Goal: Task Accomplishment & Management: Manage account settings

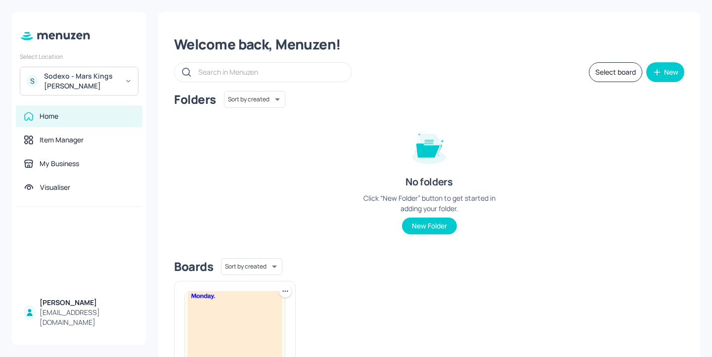
scroll to position [3, 0]
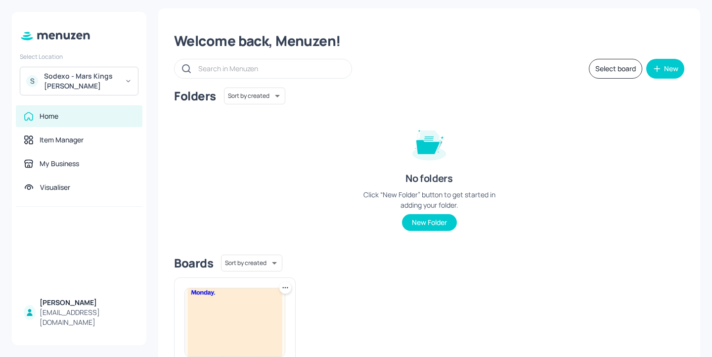
click at [106, 75] on div "Sodexo - Mars Kings [PERSON_NAME]" at bounding box center [81, 81] width 75 height 20
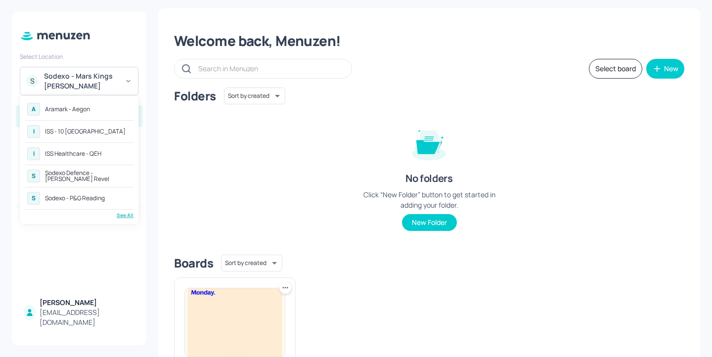
click at [118, 217] on div "See All" at bounding box center [79, 215] width 109 height 7
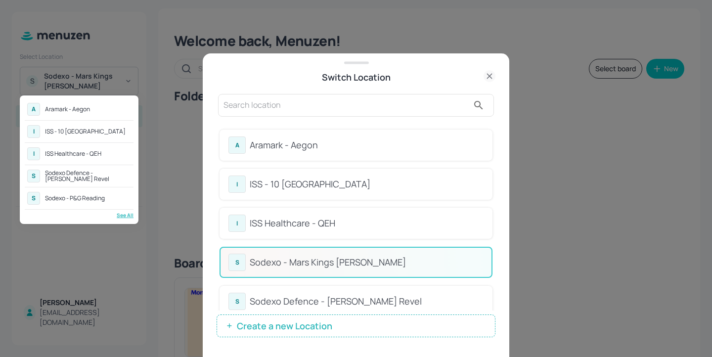
click at [323, 110] on div at bounding box center [356, 178] width 712 height 357
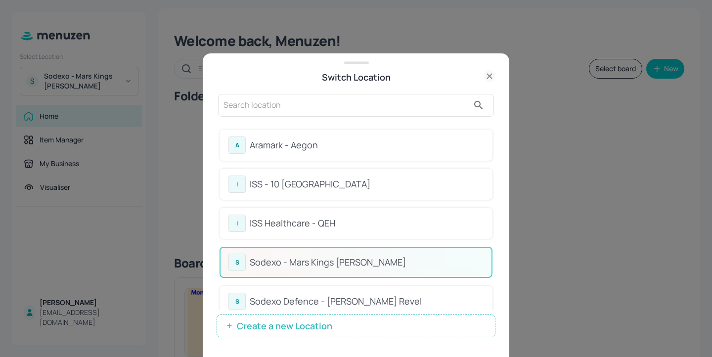
click at [264, 105] on input "text" at bounding box center [346, 105] width 245 height 16
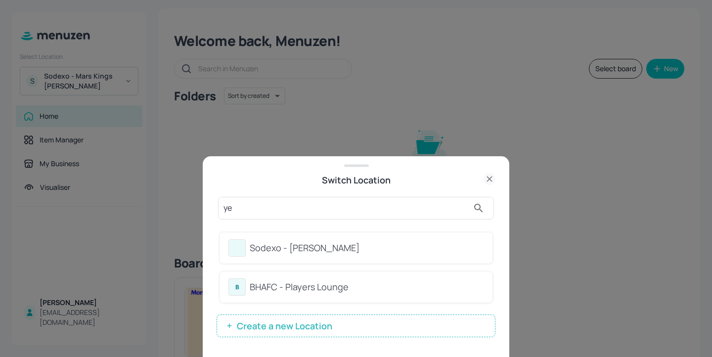
type input "ye"
click at [337, 237] on div "Sodexo - Leonardo Yeovil" at bounding box center [356, 247] width 273 height 31
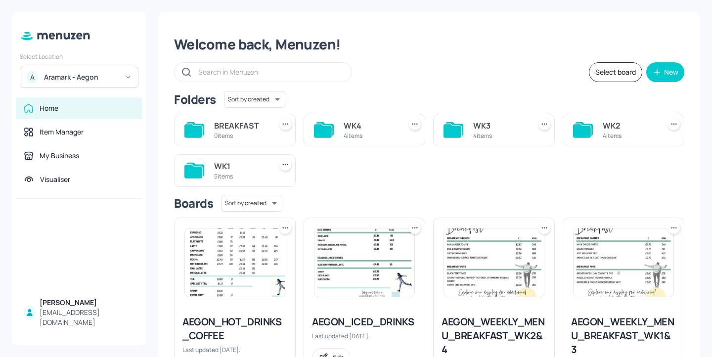
click at [92, 74] on div "Aramark - Aegon" at bounding box center [81, 77] width 75 height 10
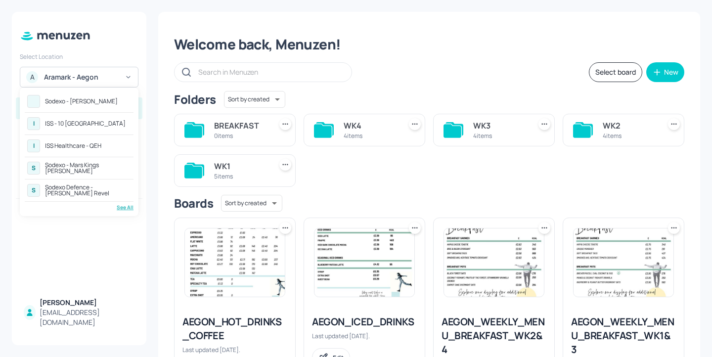
click at [121, 205] on div "See All" at bounding box center [79, 207] width 109 height 7
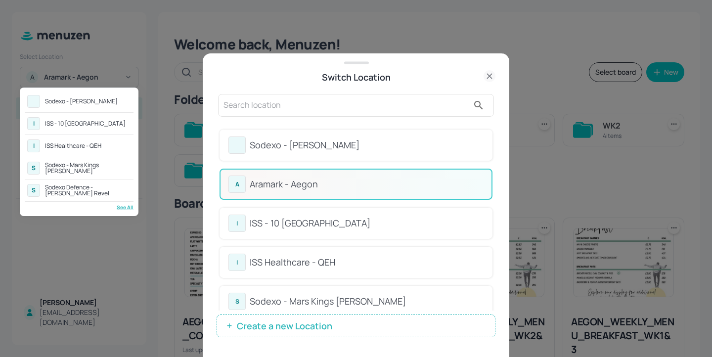
click at [340, 122] on div at bounding box center [356, 178] width 712 height 357
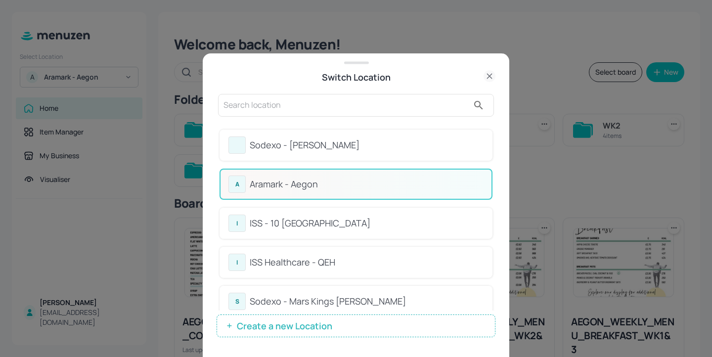
click at [295, 108] on input "text" at bounding box center [346, 105] width 245 height 16
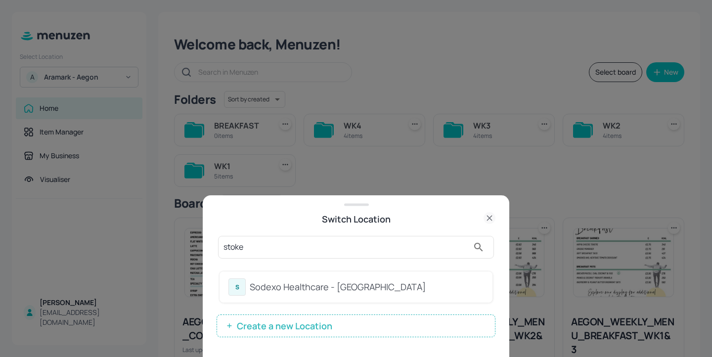
type input "stoke"
click at [381, 294] on div "S Sodexo Healthcare - Stoke Mandeville" at bounding box center [355, 286] width 255 height 17
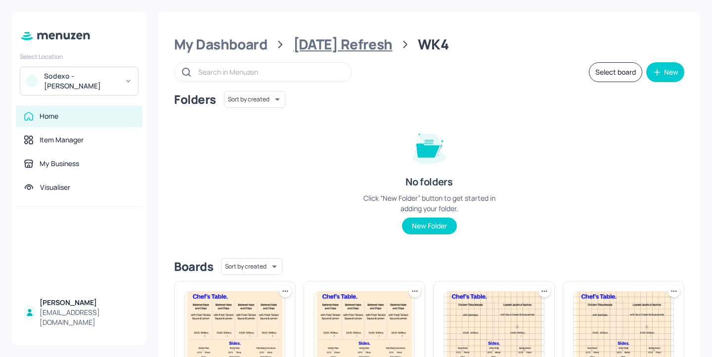
click at [374, 45] on div "[DATE] Refresh" at bounding box center [342, 45] width 99 height 18
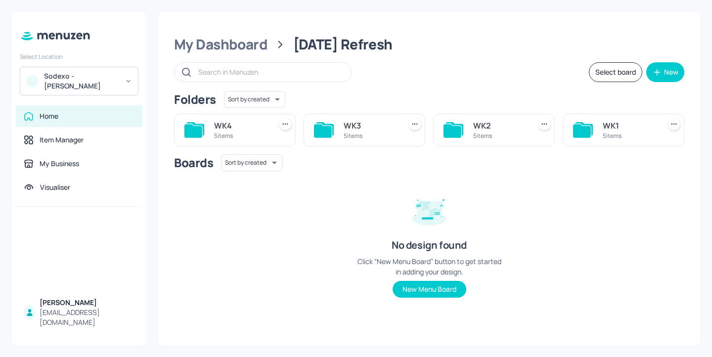
click at [636, 133] on div "5 items" at bounding box center [629, 136] width 53 height 8
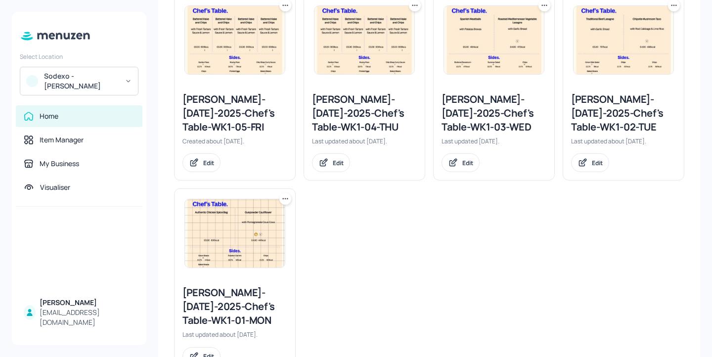
scroll to position [295, 0]
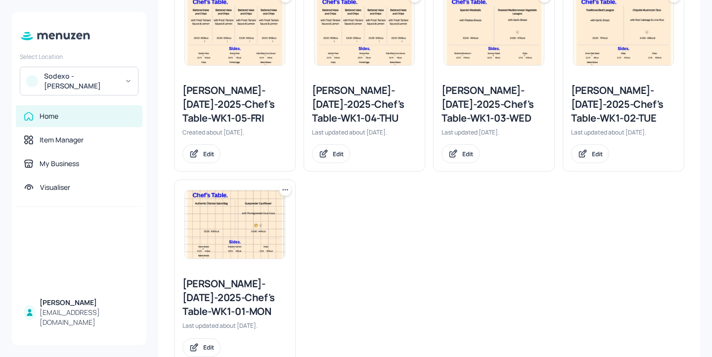
click at [234, 291] on div "[PERSON_NAME]-[DATE]-2025-Chef's Table-WK1-01-MON" at bounding box center [234, 298] width 105 height 42
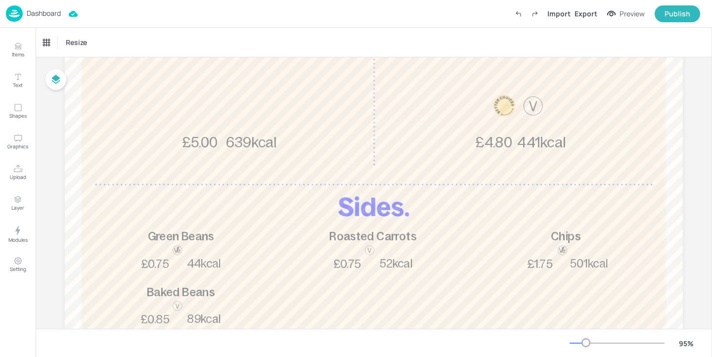
scroll to position [263, 0]
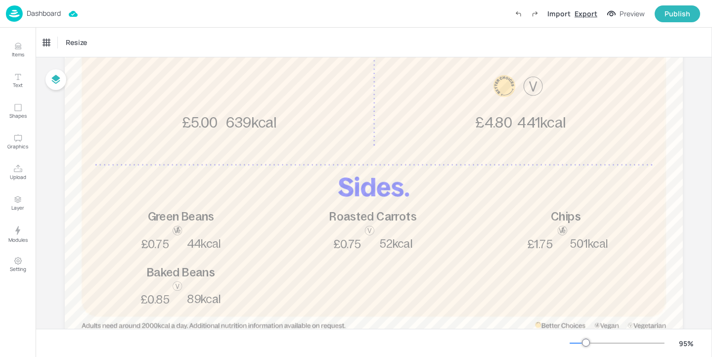
click at [587, 15] on div "Export" at bounding box center [586, 13] width 23 height 10
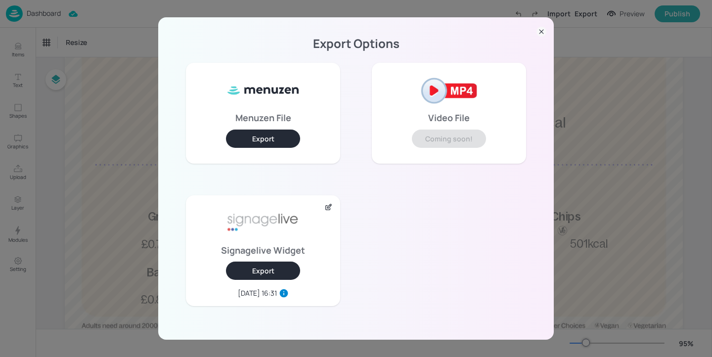
click at [268, 268] on button "Export" at bounding box center [263, 271] width 74 height 18
click at [576, 170] on div "Export Options Menuzen File Export Video File Coming soon! Signagelive Widget E…" at bounding box center [356, 178] width 712 height 357
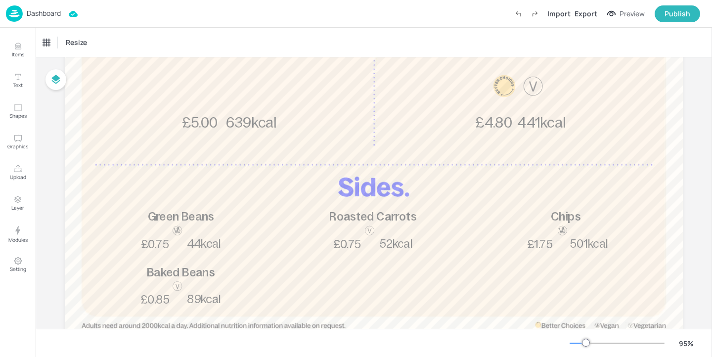
click at [34, 10] on p "Dashboard" at bounding box center [44, 13] width 34 height 7
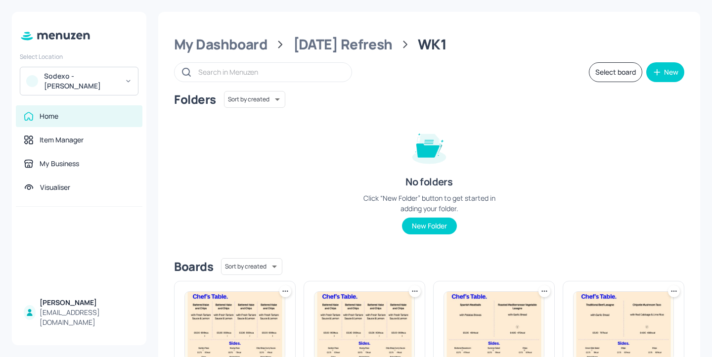
click at [116, 91] on div "Sodexo - Leonardo Yeovil" at bounding box center [79, 81] width 119 height 29
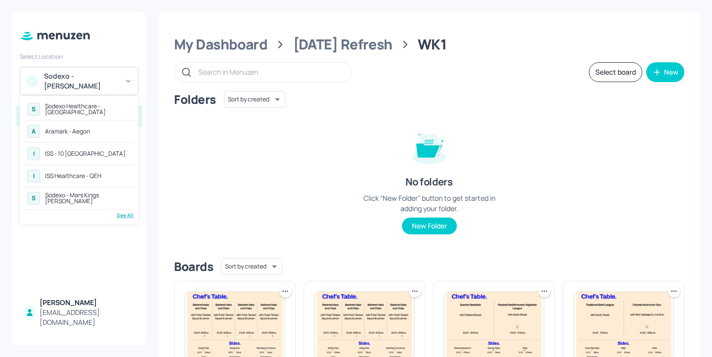
click at [124, 213] on div "See All" at bounding box center [79, 215] width 109 height 7
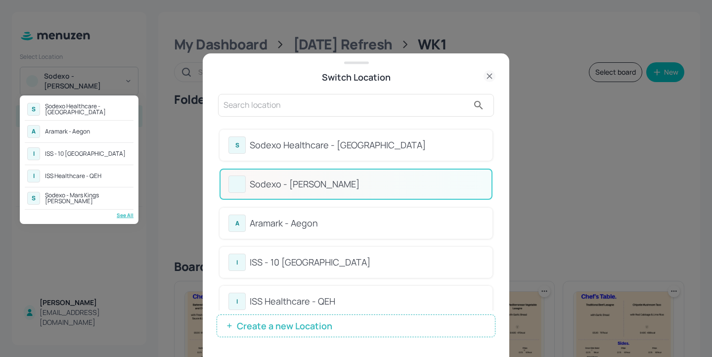
click at [312, 93] on div at bounding box center [356, 178] width 712 height 357
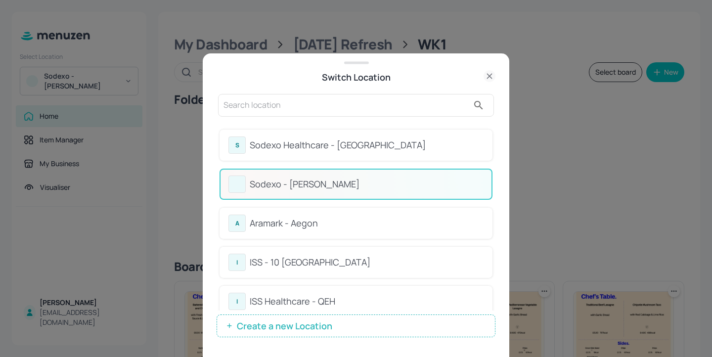
click at [270, 100] on input "text" at bounding box center [346, 105] width 245 height 16
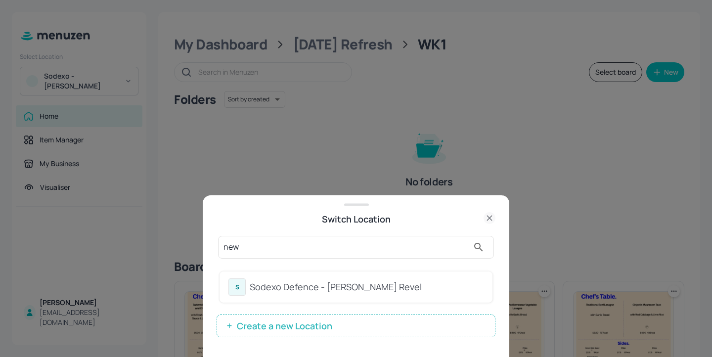
type input "new"
click at [415, 295] on div "S Sodexo Defence - Newbold Revel" at bounding box center [355, 286] width 255 height 17
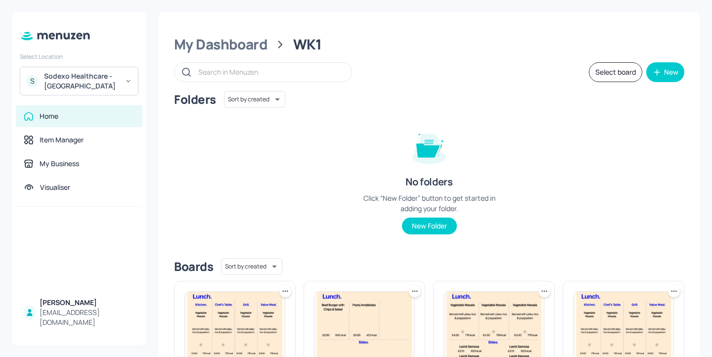
scroll to position [14, 0]
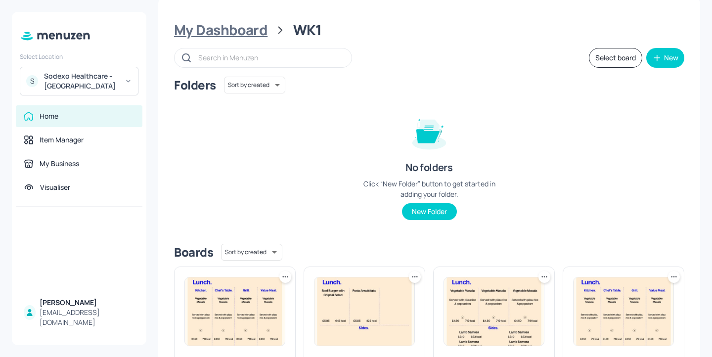
click at [226, 35] on div "My Dashboard" at bounding box center [220, 30] width 93 height 18
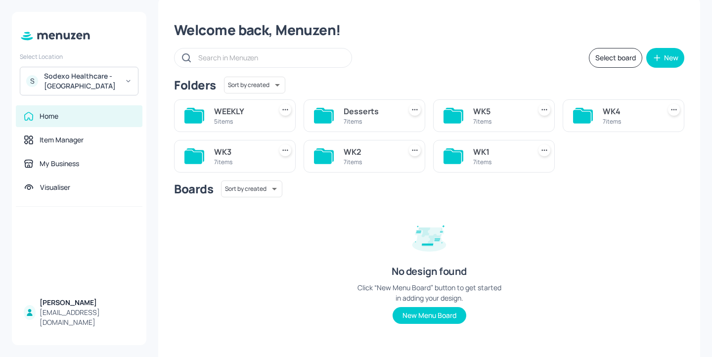
scroll to position [21, 0]
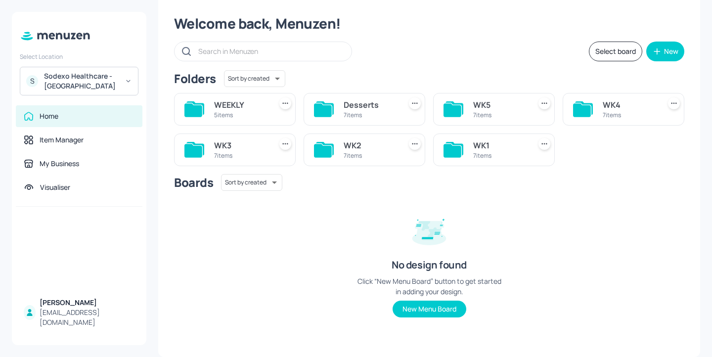
click at [624, 111] on div "7 items" at bounding box center [629, 115] width 53 height 8
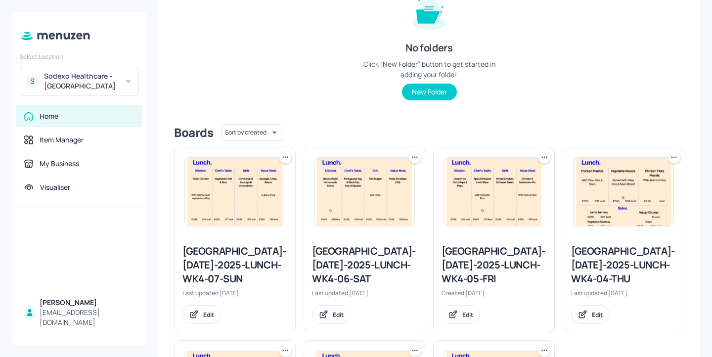
scroll to position [0, 0]
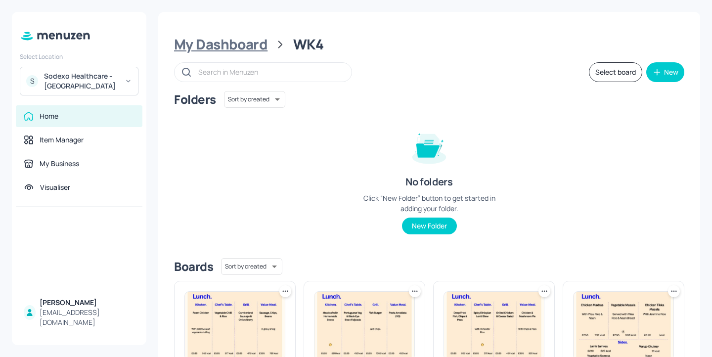
click at [256, 45] on div "My Dashboard" at bounding box center [220, 45] width 93 height 18
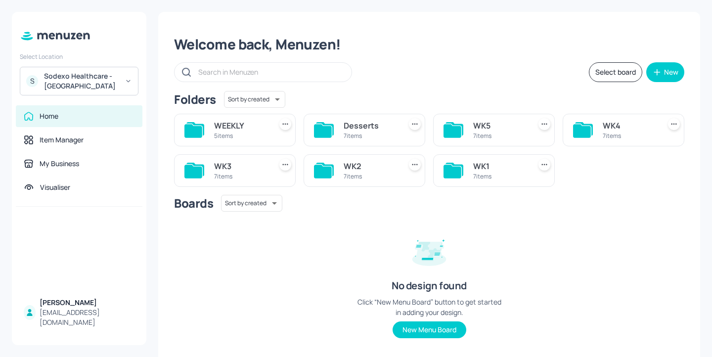
click at [609, 126] on div "WK4" at bounding box center [629, 126] width 53 height 12
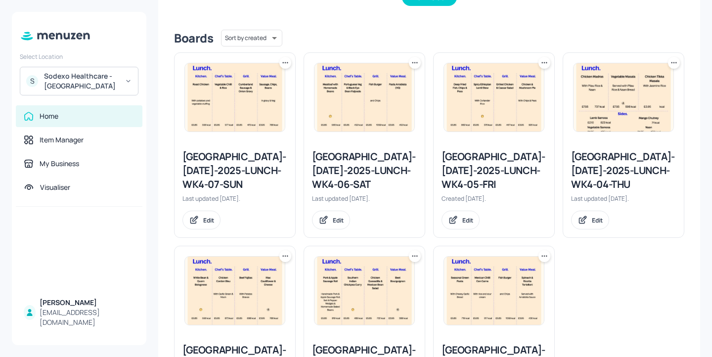
scroll to position [326, 0]
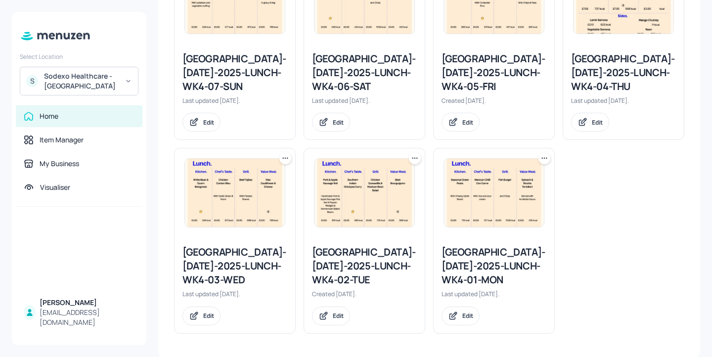
click at [541, 160] on icon at bounding box center [545, 158] width 10 height 10
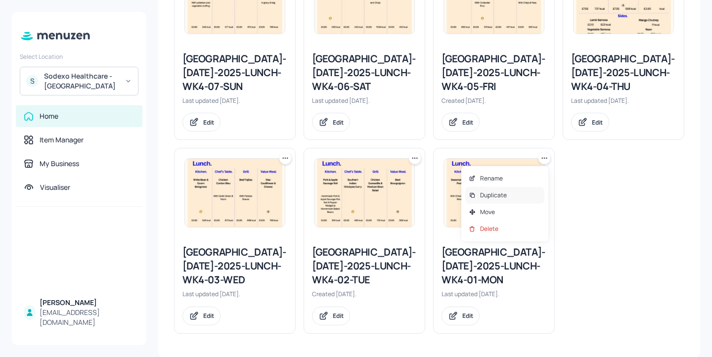
click at [509, 197] on div "Duplicate" at bounding box center [504, 195] width 79 height 17
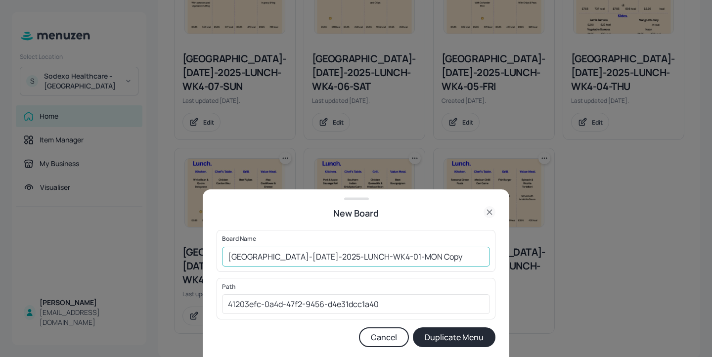
click at [225, 255] on input "Stoke Mandeville-JUL-2025-LUNCH-WK4-01-MON Copy" at bounding box center [356, 257] width 268 height 20
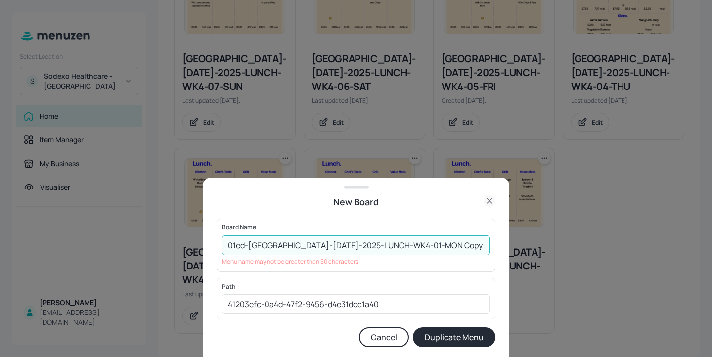
drag, startPoint x: 470, startPoint y: 242, endPoint x: 428, endPoint y: 242, distance: 42.0
click at [428, 242] on input "01ed-Stoke Mandeville-JUL-2025-LUNCH-WK4-01-MON Copy" at bounding box center [356, 245] width 268 height 20
drag, startPoint x: 273, startPoint y: 245, endPoint x: 249, endPoint y: 243, distance: 23.8
click at [249, 243] on input "01ed-Stoke Mandeville-JUL-2025-LUNCH-WK4-01-MON-20250811" at bounding box center [356, 245] width 268 height 20
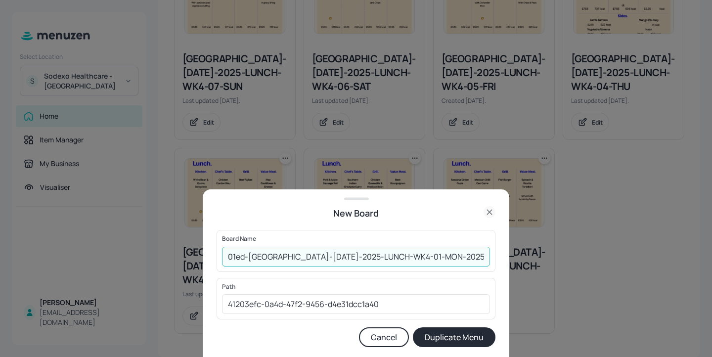
drag, startPoint x: 287, startPoint y: 256, endPoint x: 249, endPoint y: 256, distance: 38.1
click at [249, 256] on input "01ed-Mandeville-JUL-2025-LUNCH-WK4-01-MON-20250811" at bounding box center [356, 257] width 268 height 20
click at [243, 257] on input "01ed-Stoke-JUL-2025-LUNCH-WK4-01-MON-20250811" at bounding box center [356, 257] width 268 height 20
click at [401, 255] on input "01EDIT_Stoke-JUL-2025-LUNCH-WK4-01-MON-20250811" at bounding box center [356, 257] width 268 height 20
type input "01EDIT_Stoke-JUL-2025-LUNCH-WK4-01-MON_20250811"
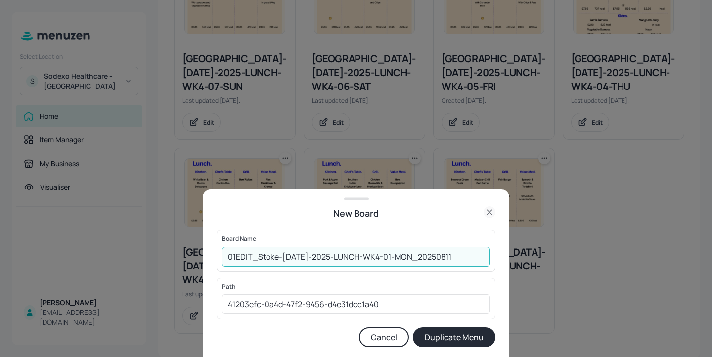
click at [464, 340] on button "Duplicate Menu" at bounding box center [454, 337] width 83 height 20
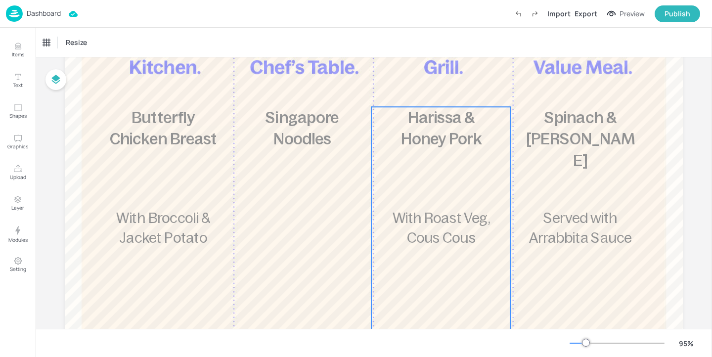
scroll to position [150, 0]
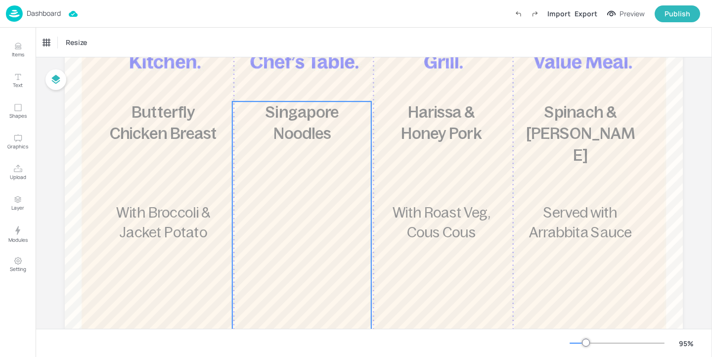
click at [348, 149] on div "£5.85 Singapore Noodles 508 kcal" at bounding box center [301, 237] width 139 height 272
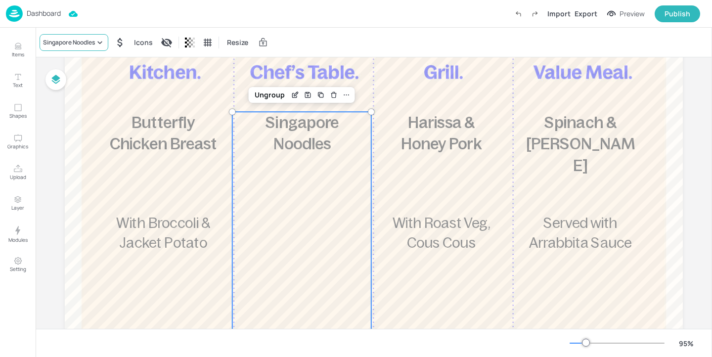
click at [89, 46] on div "Singapore Noodles" at bounding box center [69, 42] width 52 height 9
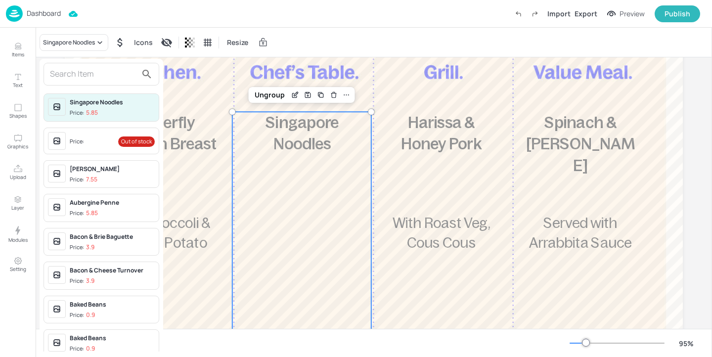
click at [79, 72] on input "text" at bounding box center [93, 74] width 87 height 16
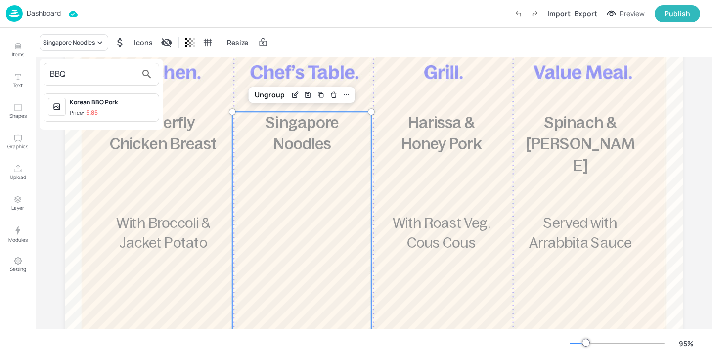
type input "BBQ"
click at [24, 50] on div at bounding box center [356, 178] width 712 height 357
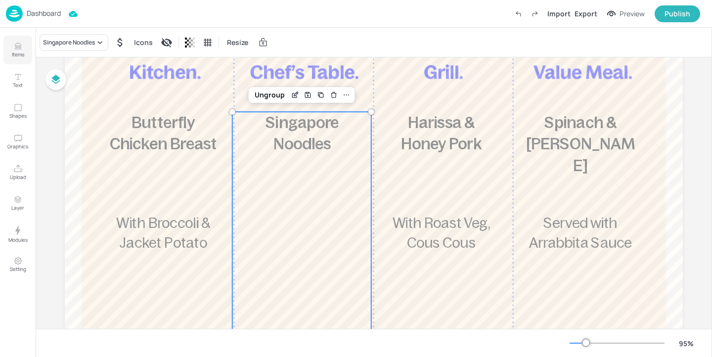
click at [16, 50] on icon "Items" at bounding box center [17, 46] width 9 height 9
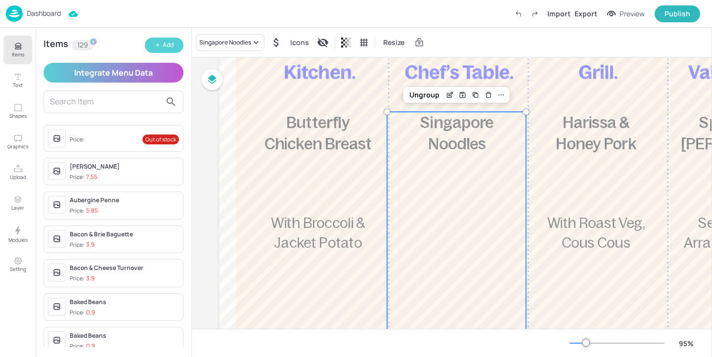
click at [176, 42] on button "Add" at bounding box center [164, 45] width 39 height 15
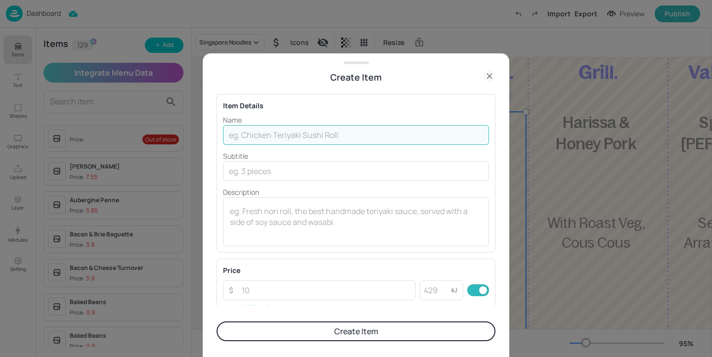
click at [262, 129] on input "text" at bounding box center [356, 135] width 266 height 20
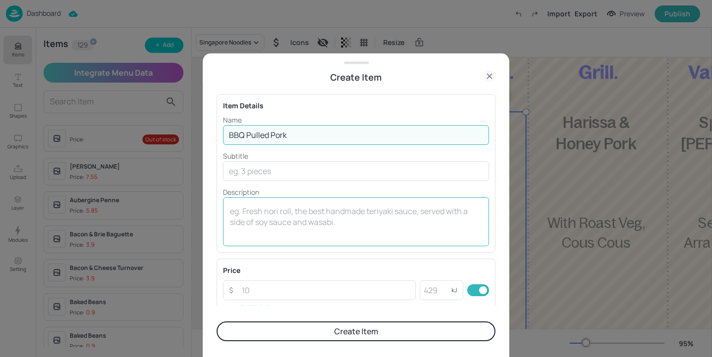
type input "BBQ Pulled Pork"
click at [249, 210] on textarea at bounding box center [356, 222] width 252 height 33
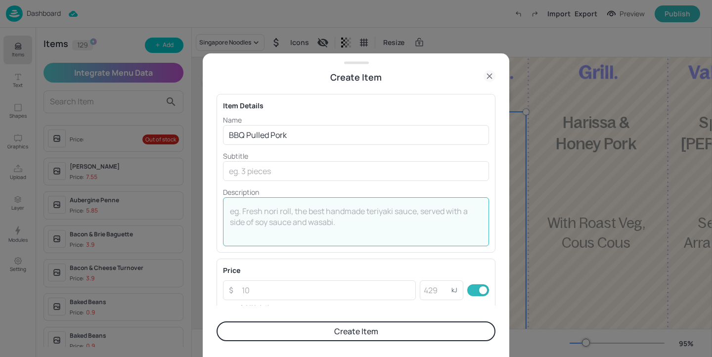
type textarea "S"
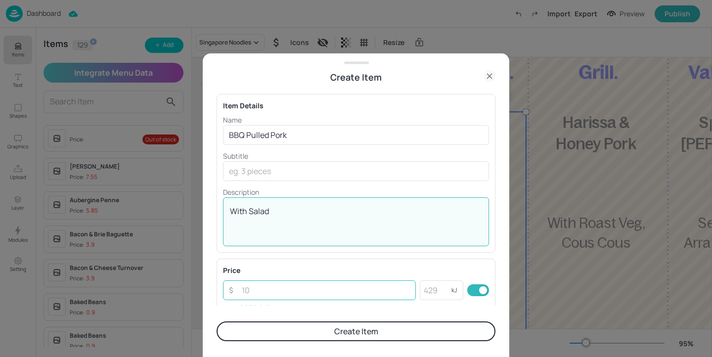
type textarea "With Salad"
click at [258, 290] on input "number" at bounding box center [326, 290] width 180 height 20
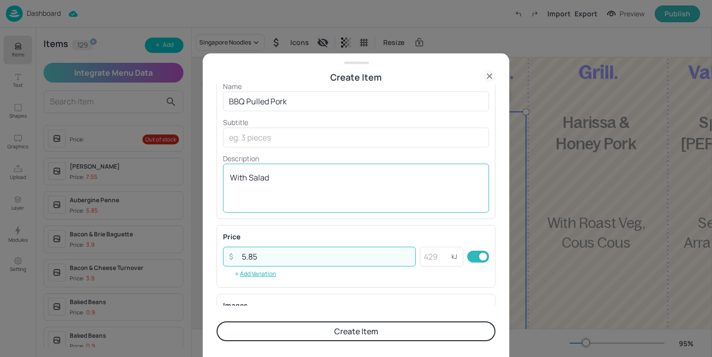
scroll to position [71, 0]
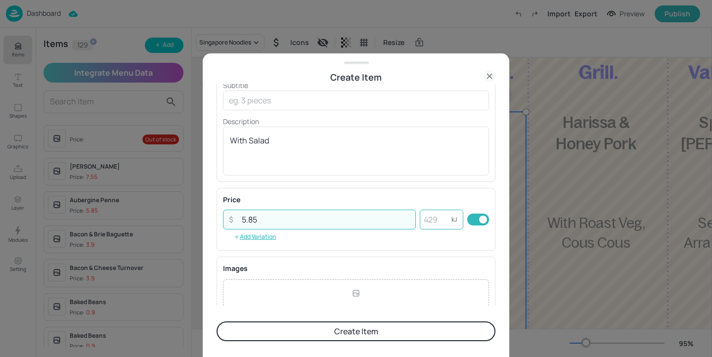
type input "5.85"
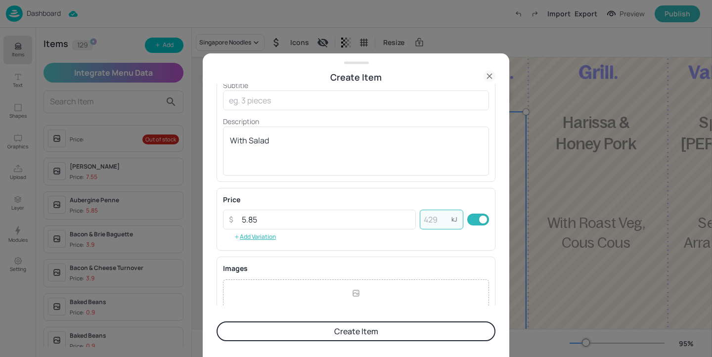
click at [435, 223] on input "number" at bounding box center [436, 220] width 32 height 20
type input "675"
click at [439, 341] on form "Item Details Name BBQ Pulled Pork ​ Subtitle ​ Description With Salad x ​ Price…" at bounding box center [356, 220] width 279 height 273
click at [440, 336] on button "Create Item" at bounding box center [356, 331] width 279 height 20
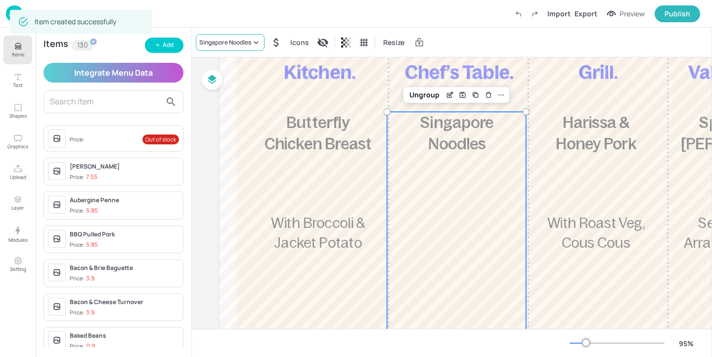
click at [251, 43] on div "Singapore Noodles" at bounding box center [225, 42] width 52 height 9
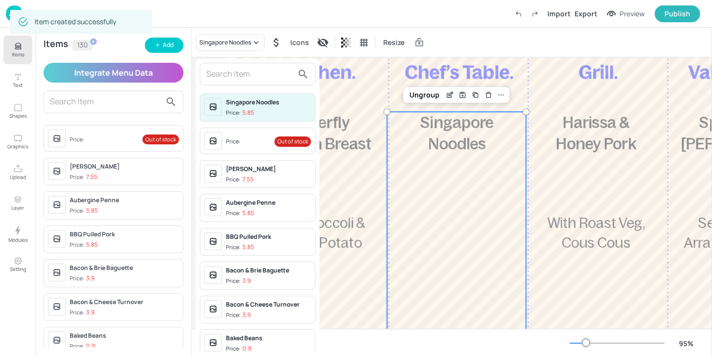
click at [235, 80] on input "text" at bounding box center [249, 74] width 87 height 16
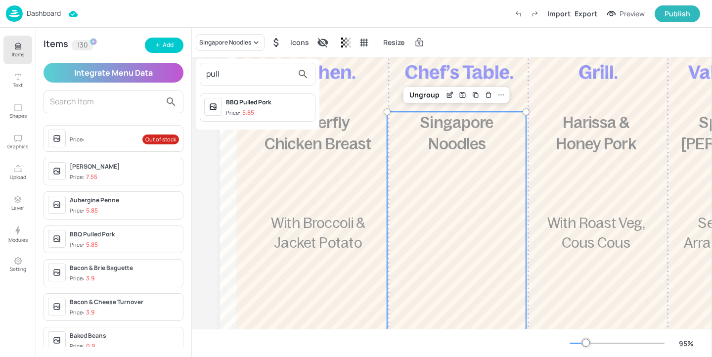
type input "pull"
click at [283, 112] on span "Price: 5.85" at bounding box center [268, 113] width 85 height 8
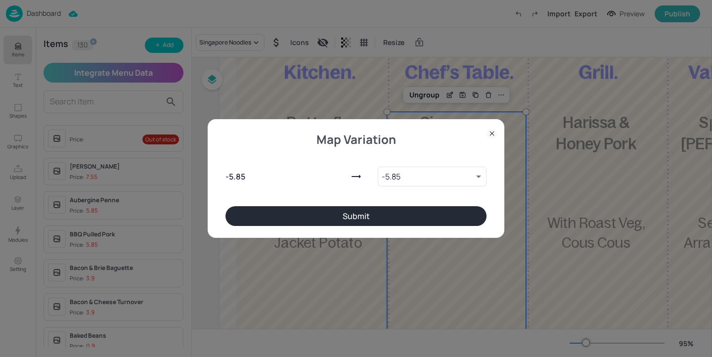
click at [376, 213] on button "Submit" at bounding box center [356, 216] width 261 height 20
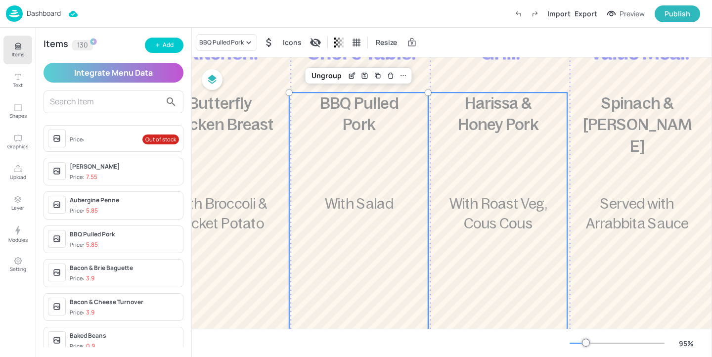
scroll to position [160, 98]
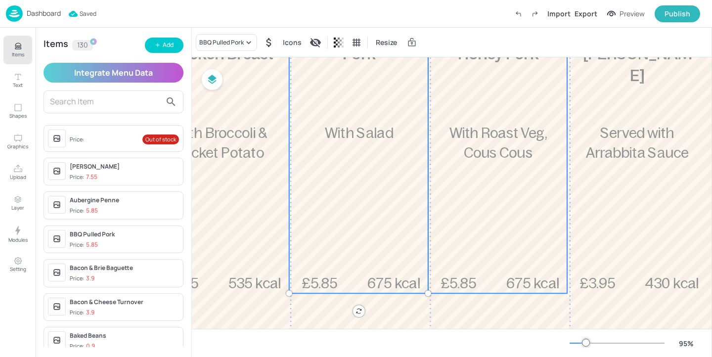
click at [485, 222] on div "£5.85 Harissa & Honey Pork With Roast Veg, Cous Cous 675 kcal" at bounding box center [497, 158] width 139 height 272
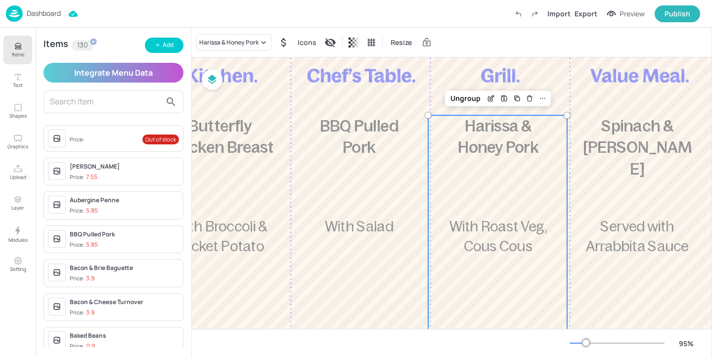
scroll to position [100, 98]
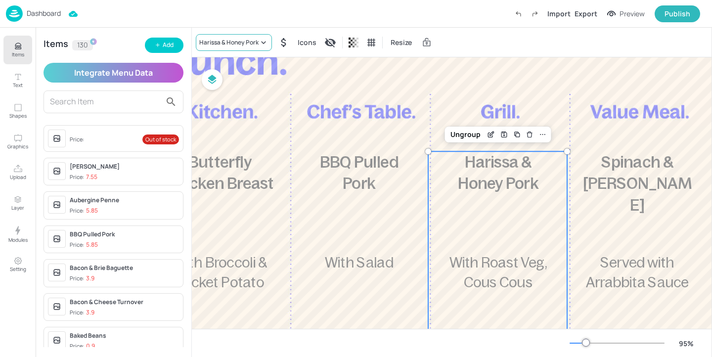
click at [253, 46] on div "Harissa & Honey Pork" at bounding box center [228, 42] width 59 height 9
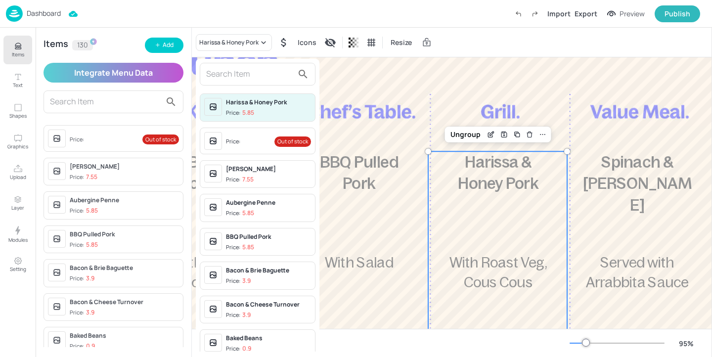
click at [261, 137] on span "Price: Out of stock" at bounding box center [268, 142] width 85 height 16
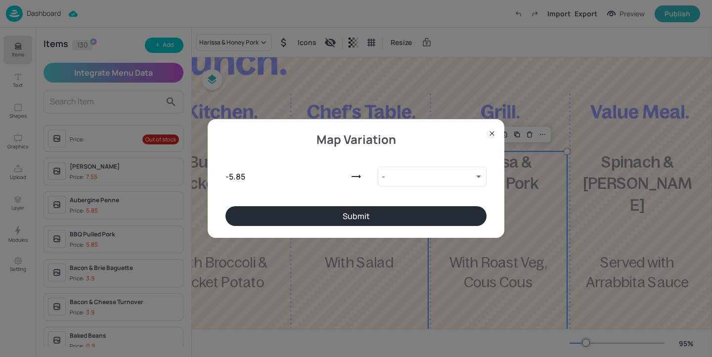
click at [454, 222] on button "Submit" at bounding box center [356, 216] width 261 height 20
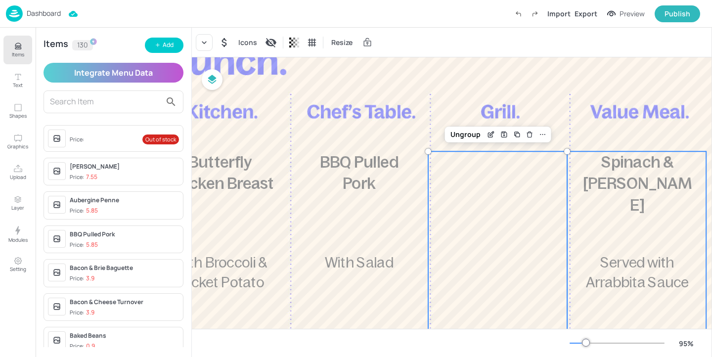
click at [668, 200] on span "Spinach & Ricotta Tortelloni" at bounding box center [637, 183] width 109 height 61
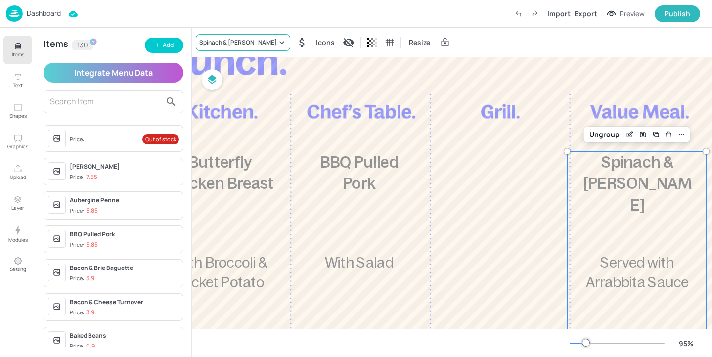
click at [241, 39] on div "Spinach & Ricotta Tortelloni" at bounding box center [238, 42] width 78 height 9
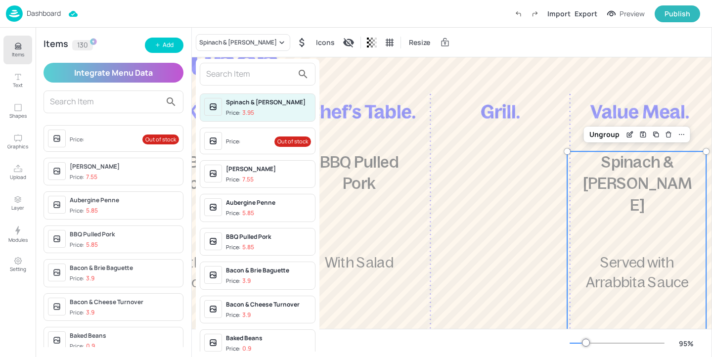
click at [248, 72] on input "text" at bounding box center [249, 74] width 87 height 16
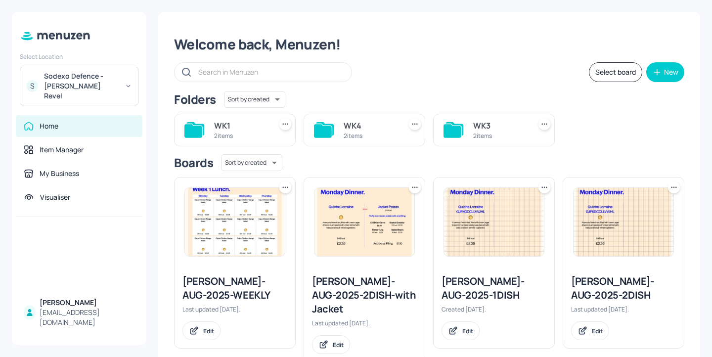
scroll to position [15, 0]
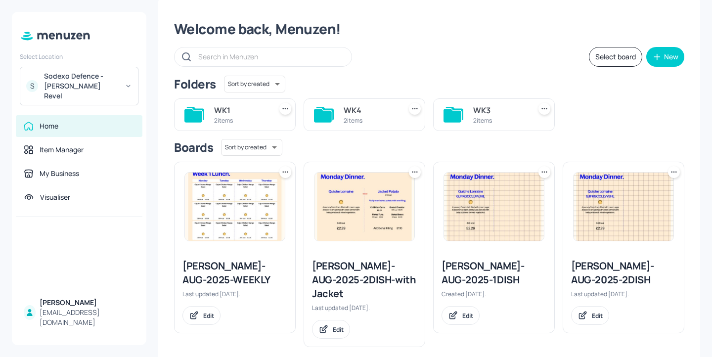
click at [497, 115] on div "WK3" at bounding box center [499, 110] width 53 height 12
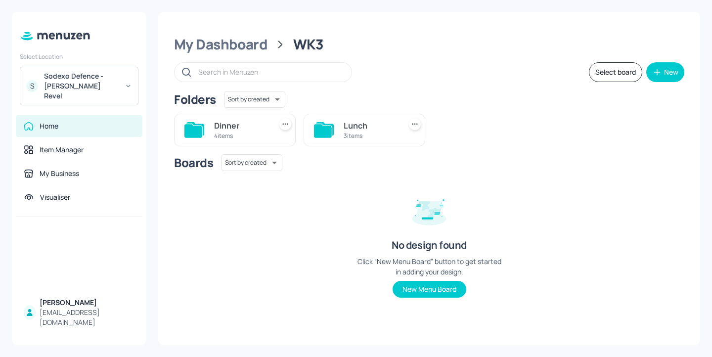
click at [373, 131] on div "Lunch 3 items" at bounding box center [370, 130] width 53 height 24
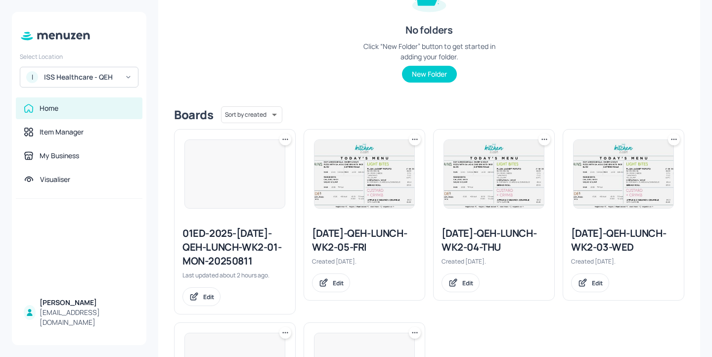
scroll to position [172, 0]
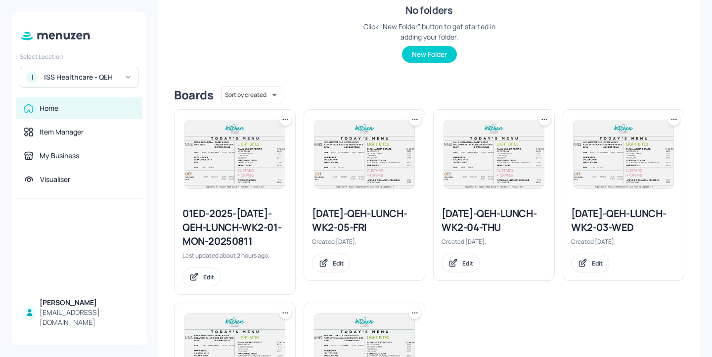
click at [257, 221] on div "01ED-2025-[DATE]-QEH-LUNCH-WK2-01-MON-20250811" at bounding box center [234, 228] width 105 height 42
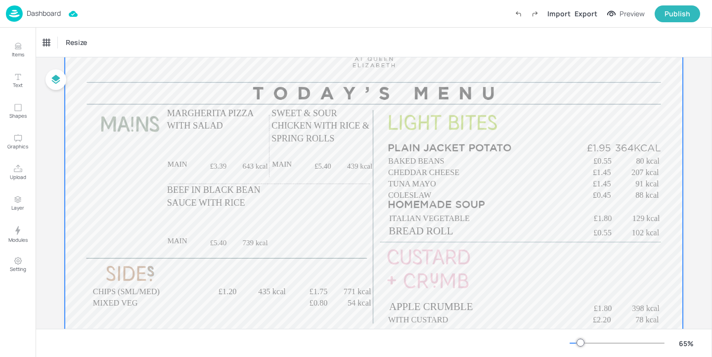
scroll to position [112, 0]
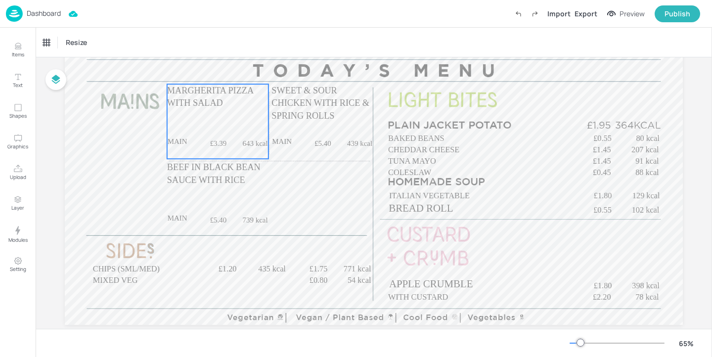
click at [253, 115] on div "MARGHERITA PIZZA WITH SALAD MAIN £3.39 643 kcal +SIDE £4.70 916 kcal" at bounding box center [217, 121] width 101 height 75
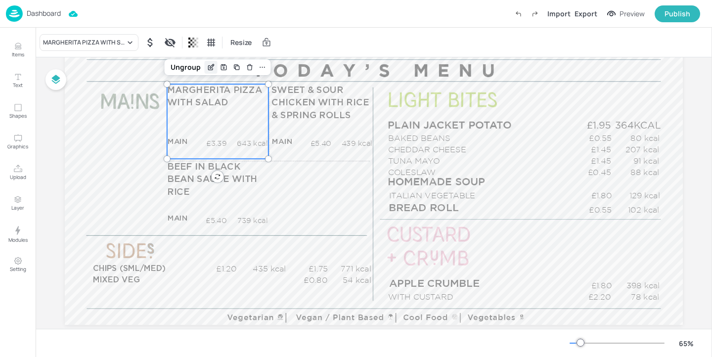
click at [211, 67] on icon "Edit Item" at bounding box center [211, 67] width 8 height 8
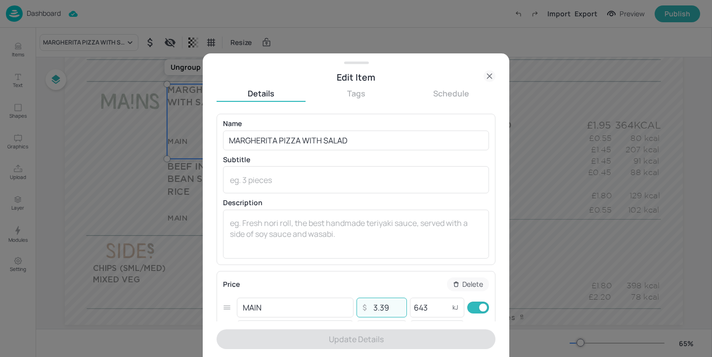
drag, startPoint x: 388, startPoint y: 308, endPoint x: 379, endPoint y: 307, distance: 9.4
click at [379, 307] on input "3.39" at bounding box center [386, 308] width 35 height 20
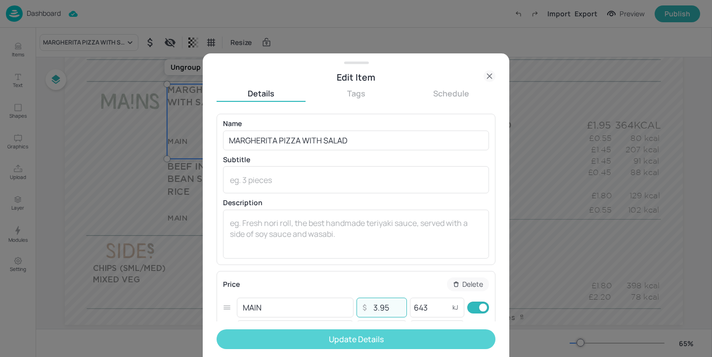
type input "3.95"
click at [411, 332] on button "Update Details" at bounding box center [356, 339] width 279 height 20
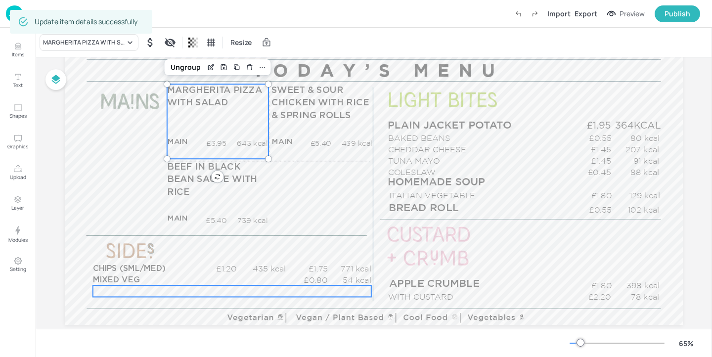
click at [128, 290] on div "£0.00 kcal" at bounding box center [232, 290] width 278 height 11
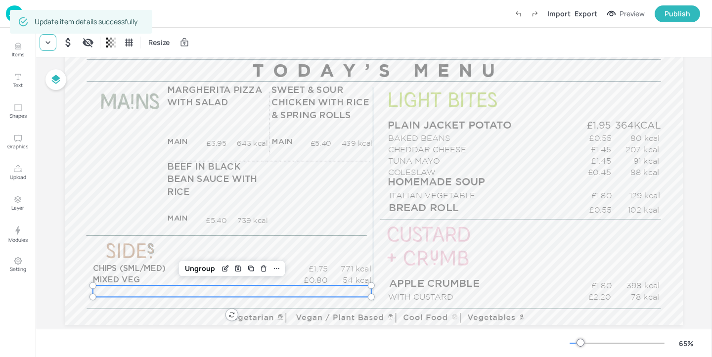
click at [54, 44] on div at bounding box center [48, 42] width 17 height 17
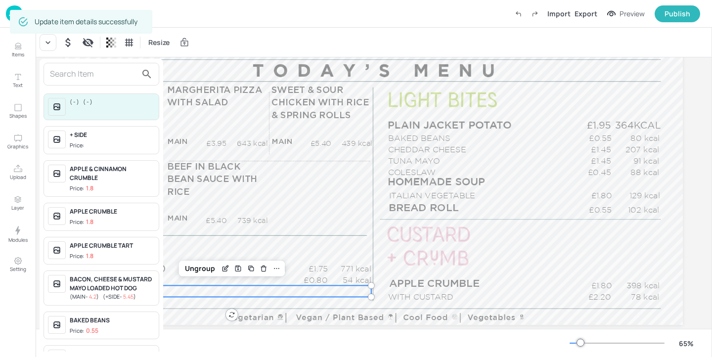
click at [105, 73] on input "text" at bounding box center [93, 74] width 87 height 16
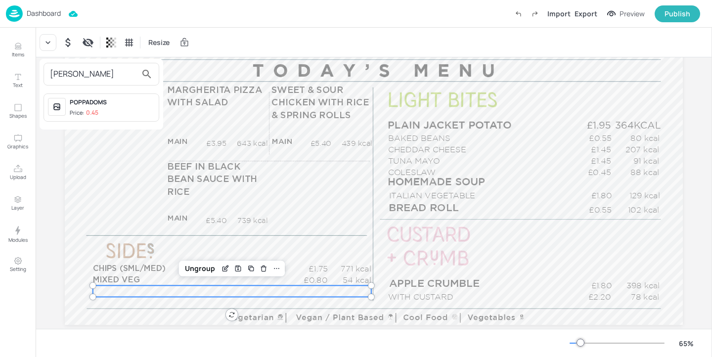
type input "POPP"
click at [141, 119] on div "POPPADOMS Price: 0.45" at bounding box center [102, 107] width 116 height 28
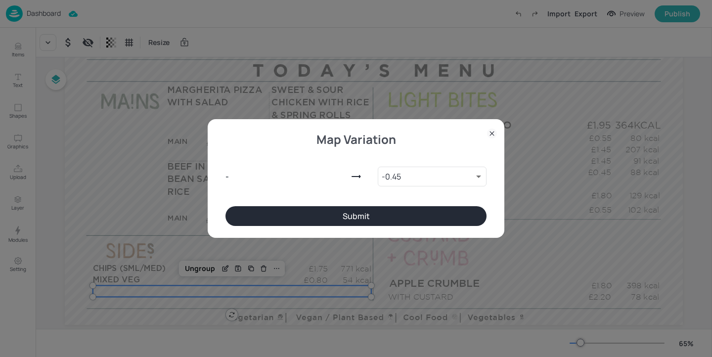
click at [345, 214] on button "Submit" at bounding box center [356, 216] width 261 height 20
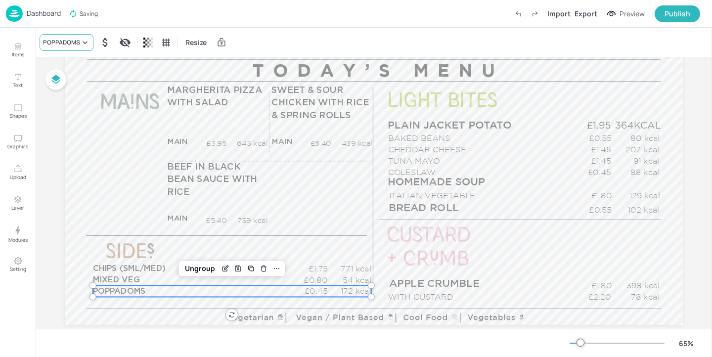
click at [77, 42] on div "POPPADOMS" at bounding box center [61, 42] width 37 height 9
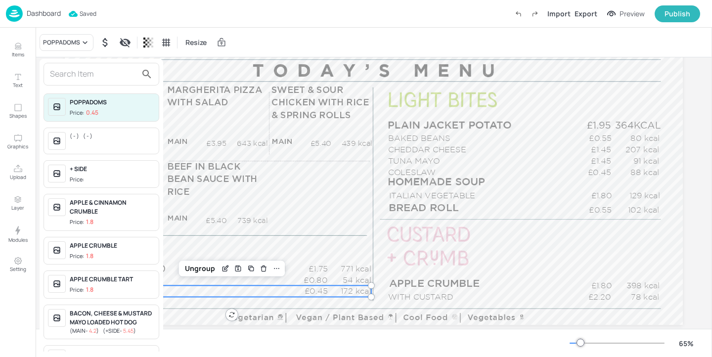
click at [92, 79] on input "text" at bounding box center [93, 74] width 87 height 16
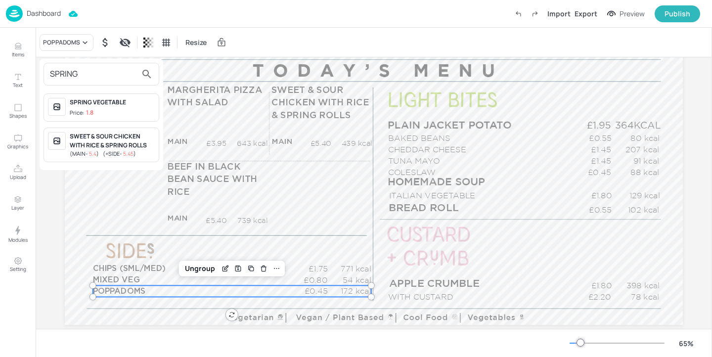
type input "SPRING"
click at [25, 46] on div at bounding box center [356, 178] width 712 height 357
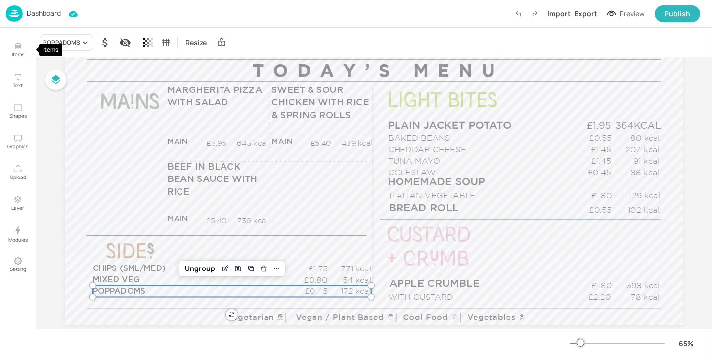
click at [19, 49] on icon "Items" at bounding box center [17, 46] width 9 height 9
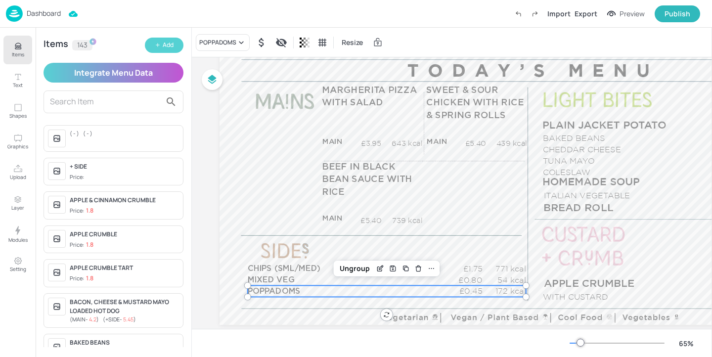
click at [162, 43] on button "Add" at bounding box center [164, 45] width 39 height 15
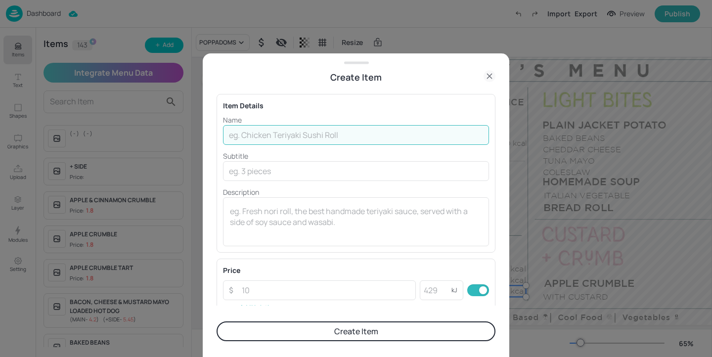
click at [250, 135] on input "text" at bounding box center [356, 135] width 266 height 20
type input "s"
type input "SPRING ROLLS X2"
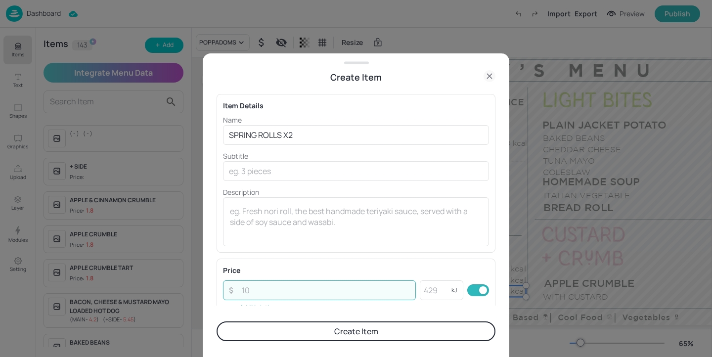
click at [304, 288] on input "number" at bounding box center [326, 290] width 180 height 20
type input "1"
type input "0.85"
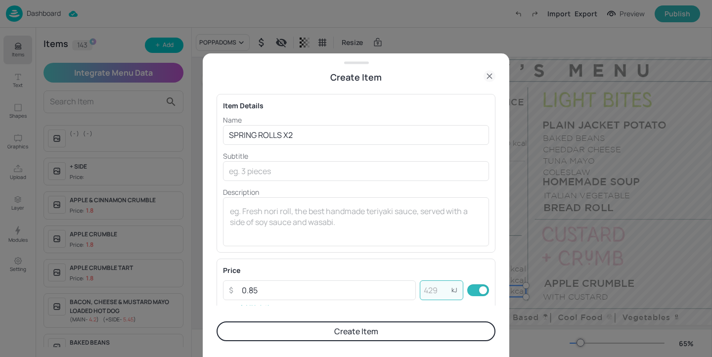
click at [435, 289] on input "number" at bounding box center [436, 290] width 32 height 20
type input "138"
click at [399, 331] on button "Create Item" at bounding box center [356, 331] width 279 height 20
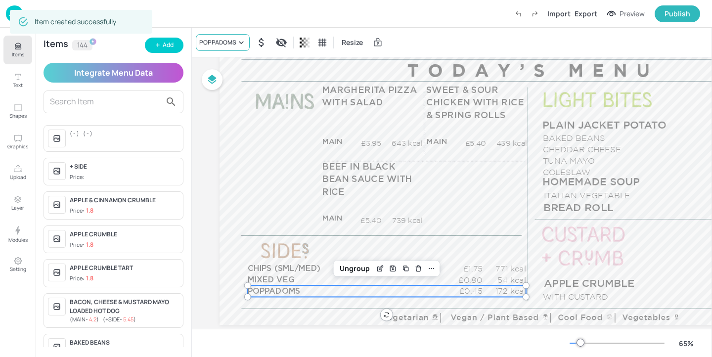
click at [217, 50] on div "POPPADOMS" at bounding box center [223, 42] width 54 height 17
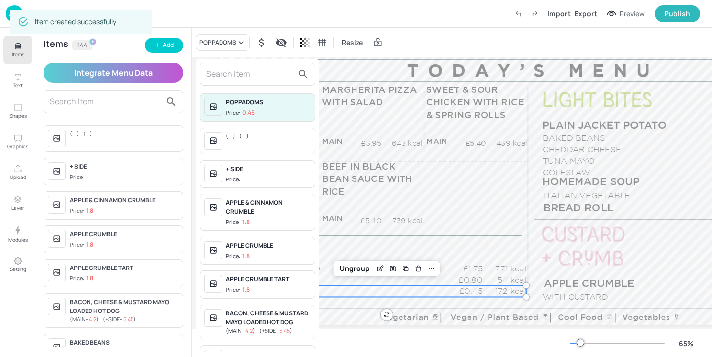
click at [217, 70] on input "text" at bounding box center [249, 74] width 87 height 16
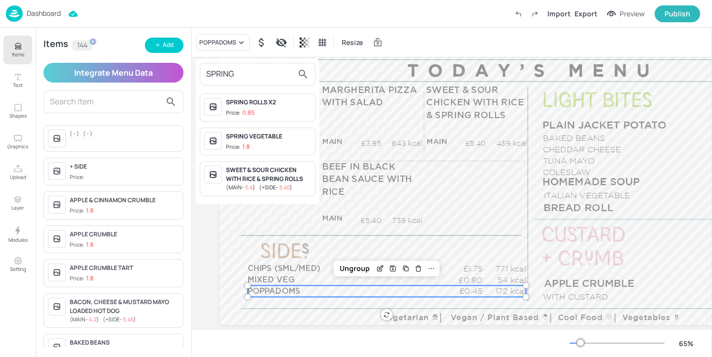
type input "SPRING"
click at [265, 116] on span "Price: 0.85" at bounding box center [268, 113] width 85 height 8
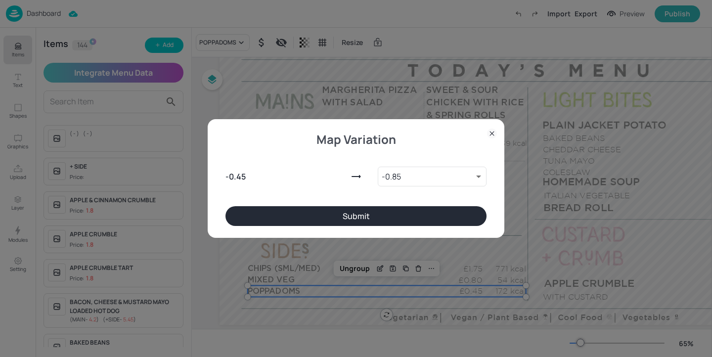
click at [383, 209] on button "Submit" at bounding box center [356, 216] width 261 height 20
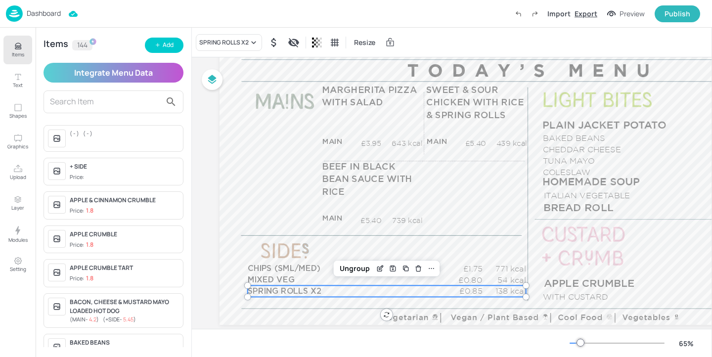
click at [588, 13] on div "Export" at bounding box center [586, 13] width 23 height 10
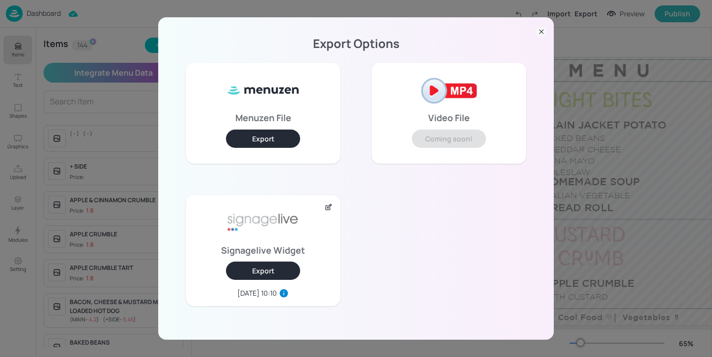
click at [287, 263] on button "Export" at bounding box center [263, 271] width 74 height 18
click at [118, 53] on div "Export Options Menuzen File Export Video File Coming soon! Signagelive Widget E…" at bounding box center [356, 178] width 712 height 357
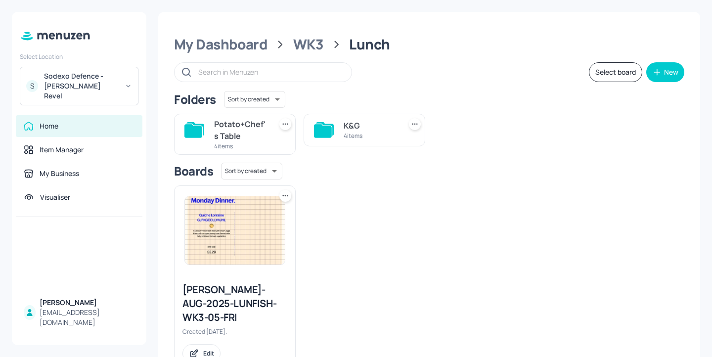
click at [71, 44] on div at bounding box center [79, 36] width 135 height 25
click at [111, 83] on div "Sodexo Defence - [PERSON_NAME] Revel" at bounding box center [81, 86] width 75 height 30
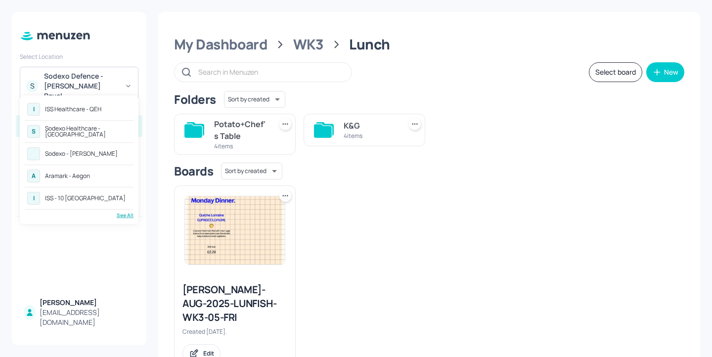
click at [124, 219] on div "See All" at bounding box center [79, 215] width 109 height 7
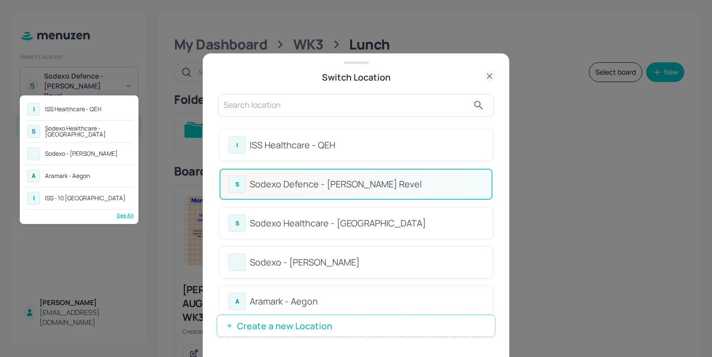
click at [262, 117] on div at bounding box center [356, 178] width 712 height 357
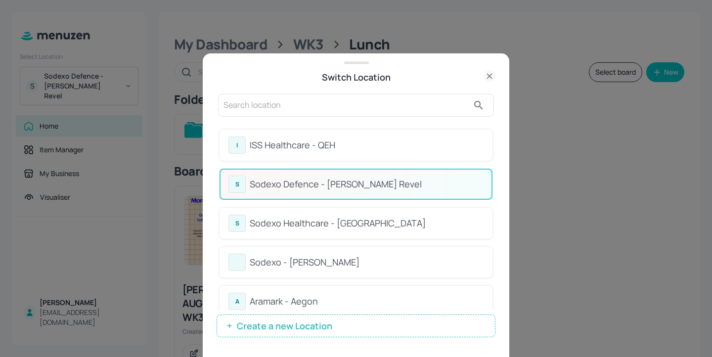
click at [243, 105] on input "text" at bounding box center [346, 105] width 245 height 16
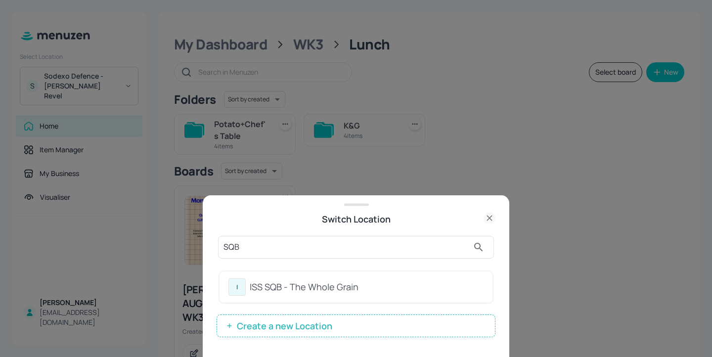
type input "SQB"
click at [375, 293] on div "ISS SQB - The Whole Grain" at bounding box center [367, 286] width 234 height 13
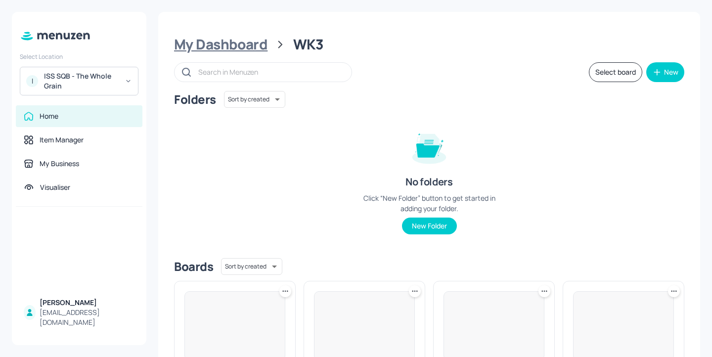
click at [259, 46] on div "My Dashboard" at bounding box center [220, 45] width 93 height 18
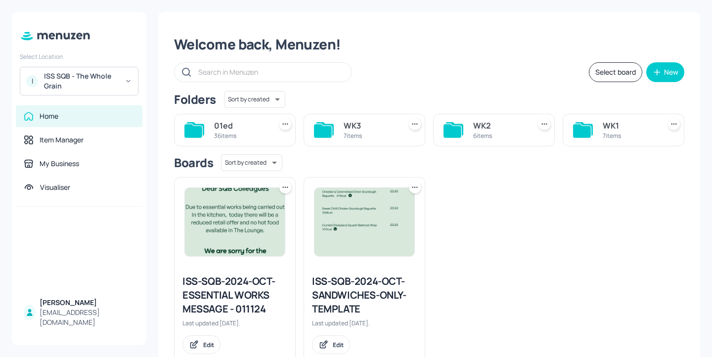
click at [611, 132] on div "7 items" at bounding box center [629, 136] width 53 height 8
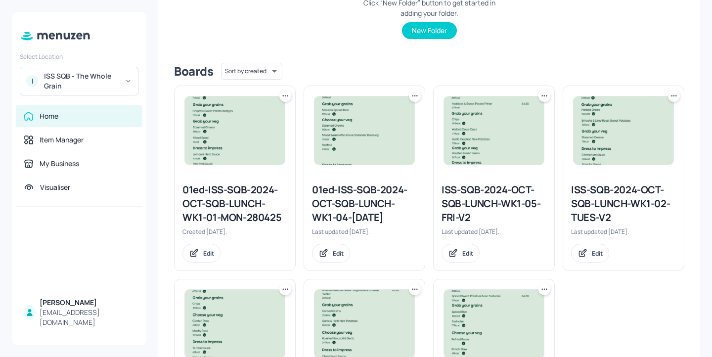
scroll to position [326, 0]
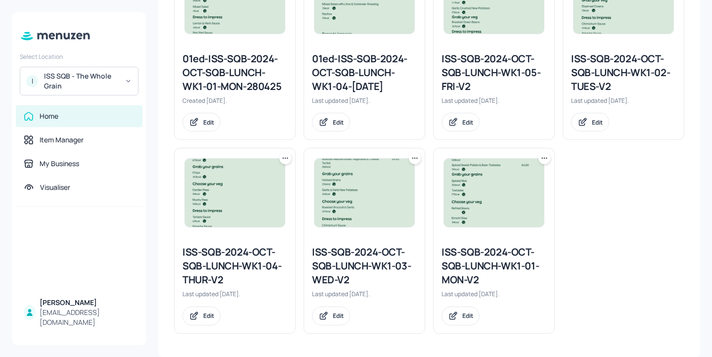
click at [469, 266] on div "ISS-SQB-2024-OCT-SQB-LUNCH-WK1-01-MON-V2" at bounding box center [494, 266] width 105 height 42
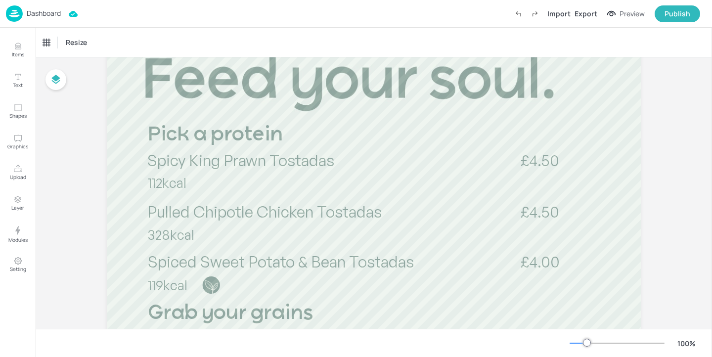
scroll to position [163, 0]
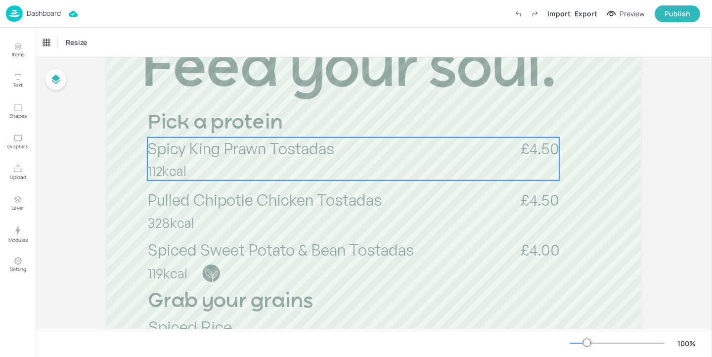
click at [188, 159] on div "Spicy King Prawn Tostadas 112kcal £4.50" at bounding box center [353, 158] width 412 height 43
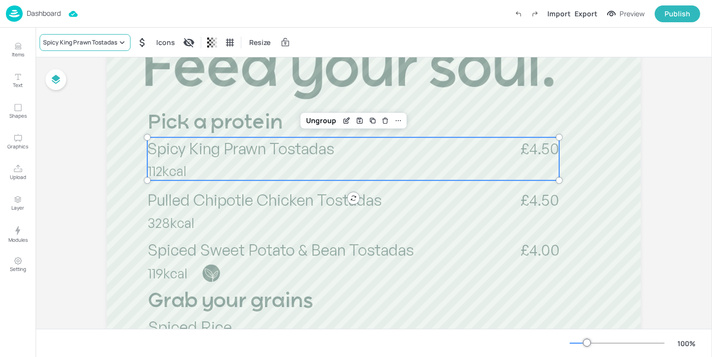
click at [69, 45] on div "Spicy King Prawn Tostadas" at bounding box center [80, 42] width 74 height 9
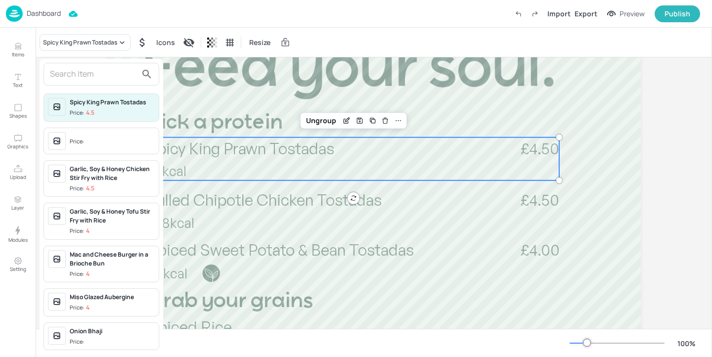
click at [86, 71] on input "text" at bounding box center [93, 74] width 87 height 16
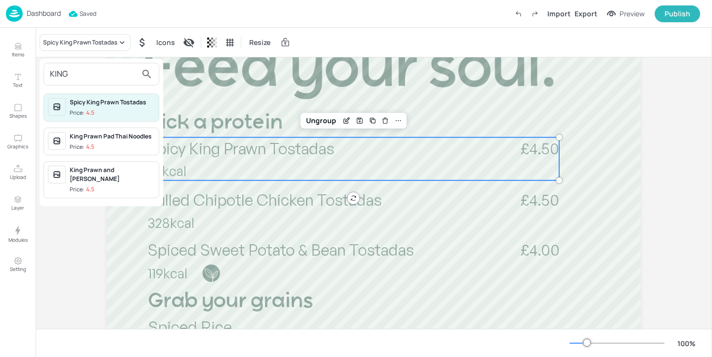
type input "KING"
click at [129, 145] on span "Price: 4.5" at bounding box center [112, 147] width 85 height 8
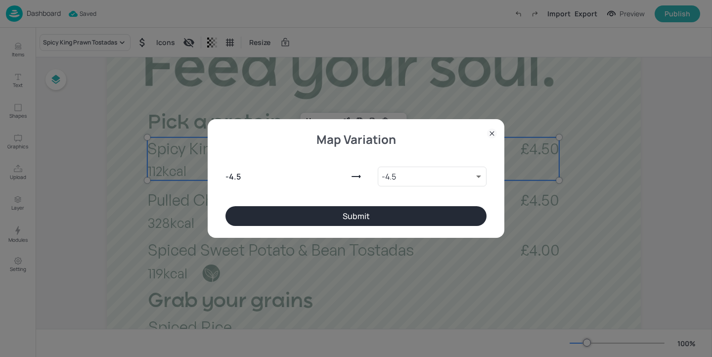
click at [253, 206] on div "- 4.5 - 4.5 6576968 ​" at bounding box center [356, 174] width 261 height 63
click at [250, 218] on button "Submit" at bounding box center [356, 216] width 261 height 20
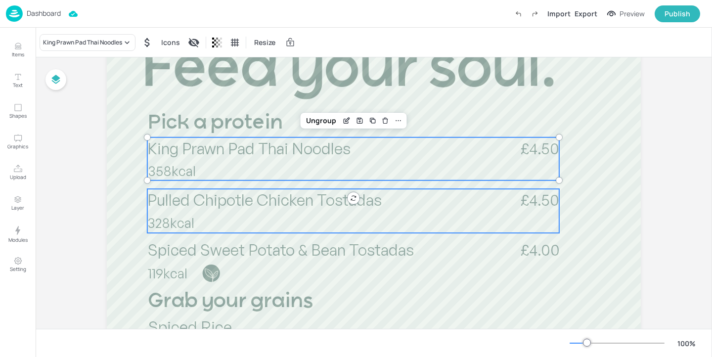
click at [212, 215] on p "328kcal" at bounding box center [215, 223] width 137 height 19
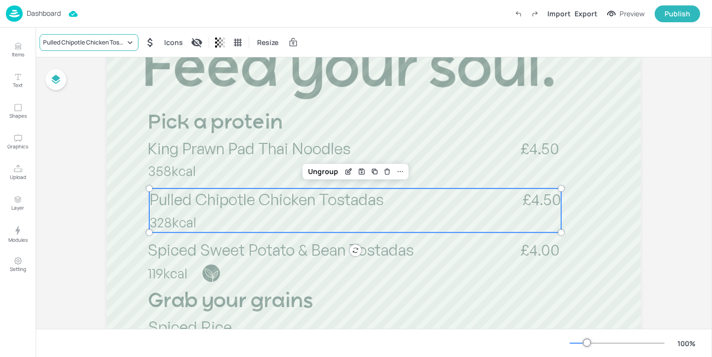
click at [102, 43] on div "Pulled Chipotle Chicken Tostadas" at bounding box center [84, 42] width 82 height 9
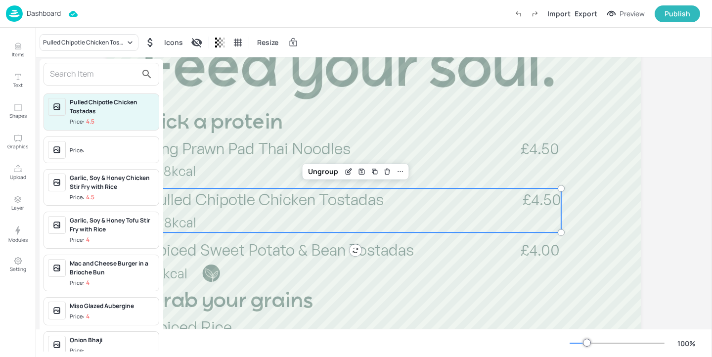
click at [86, 72] on input "text" at bounding box center [93, 74] width 87 height 16
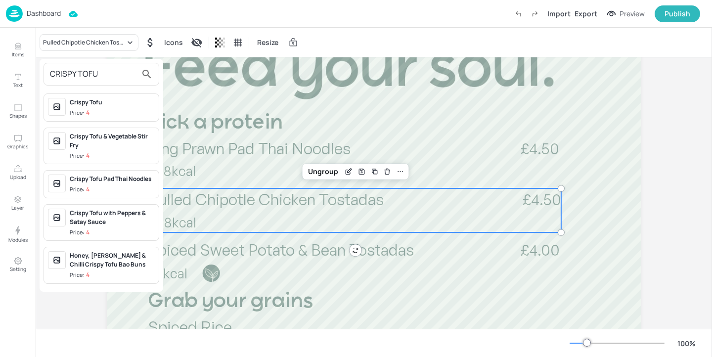
type input "CRISPY TOFU"
click at [133, 182] on div "Crispy Tofu Pad Thai Noodles" at bounding box center [112, 179] width 85 height 9
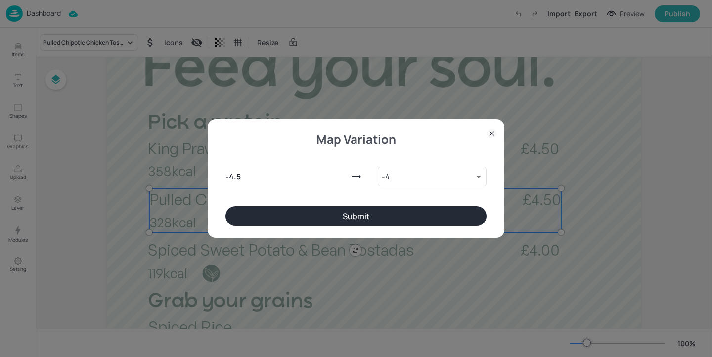
click at [294, 223] on button "Submit" at bounding box center [356, 216] width 261 height 20
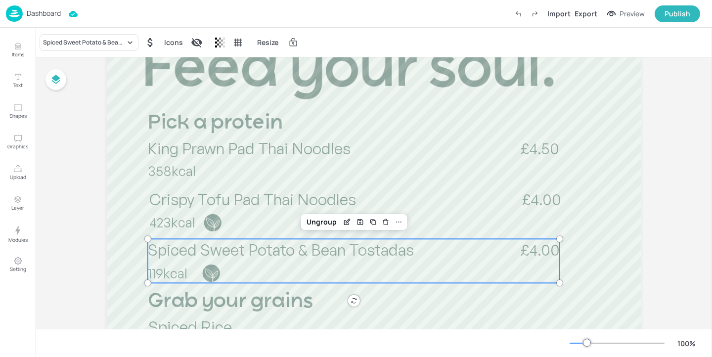
click at [269, 262] on div "Spiced Sweet Potato & Bean Tostadas 119kcal £4.00" at bounding box center [354, 261] width 412 height 44
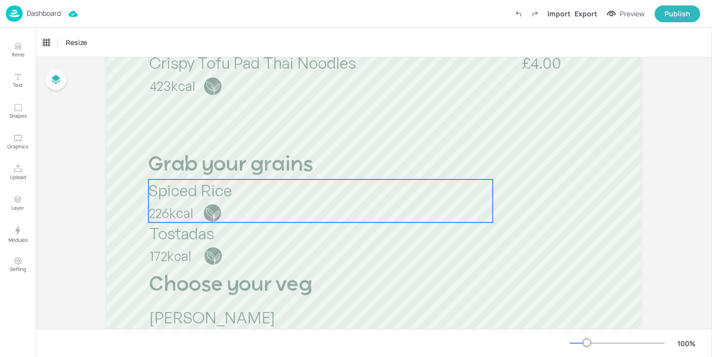
scroll to position [318, 0]
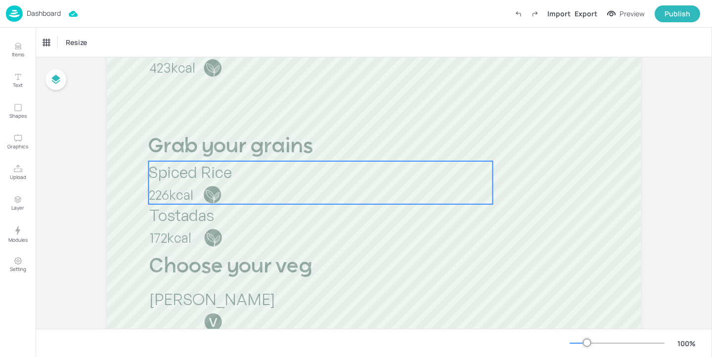
click at [237, 196] on p "226kcal" at bounding box center [217, 194] width 137 height 19
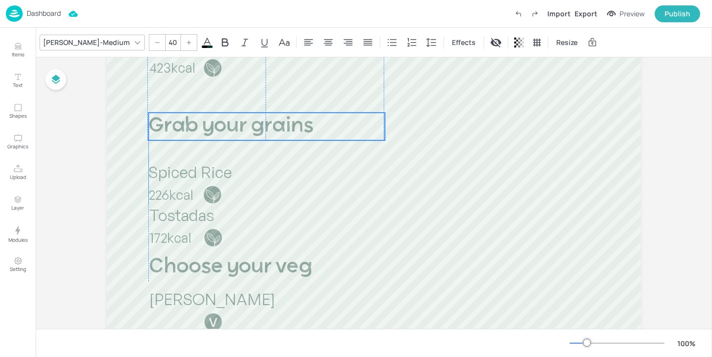
drag, startPoint x: 210, startPoint y: 150, endPoint x: 208, endPoint y: 130, distance: 20.3
click at [208, 130] on span "Grab your grains" at bounding box center [230, 126] width 165 height 20
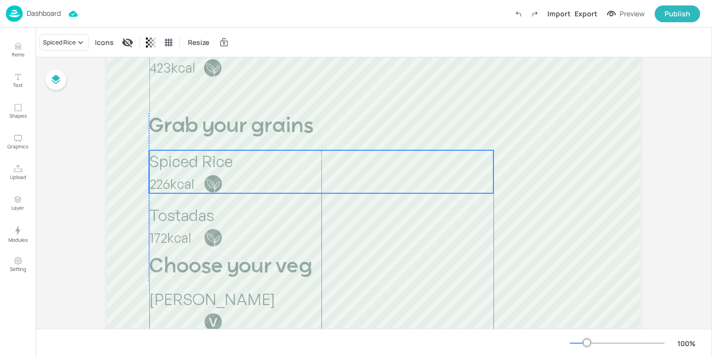
drag, startPoint x: 207, startPoint y: 184, endPoint x: 206, endPoint y: 174, distance: 10.9
click at [206, 174] on div "Spiced Rice 226kcal" at bounding box center [321, 171] width 344 height 43
click at [59, 35] on div "Spiced Rice" at bounding box center [64, 42] width 49 height 17
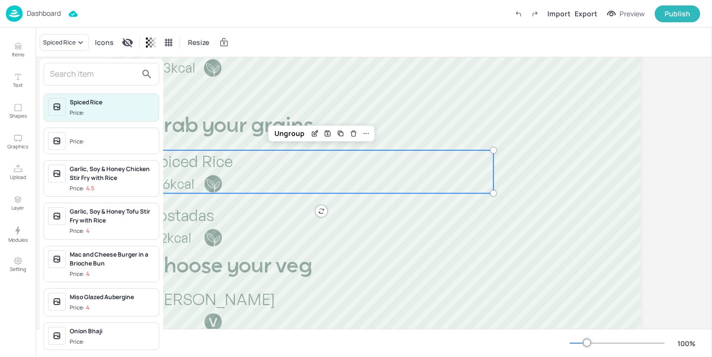
click at [58, 63] on div at bounding box center [102, 74] width 116 height 23
click at [58, 67] on input "text" at bounding box center [93, 74] width 87 height 16
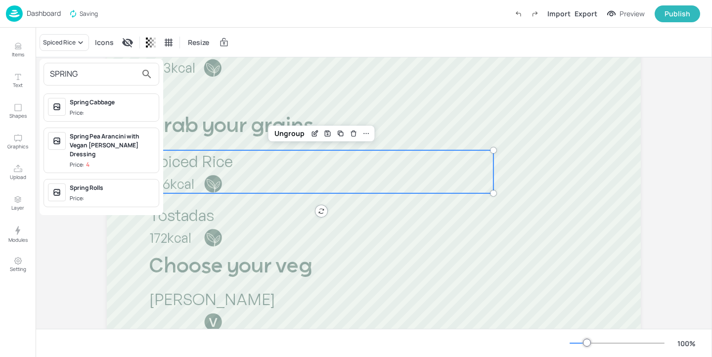
type input "SPRING"
click at [121, 194] on span "Price:" at bounding box center [112, 198] width 85 height 8
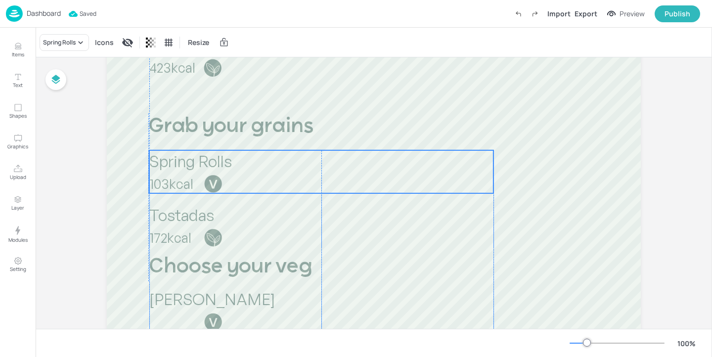
click at [198, 165] on span "Spring Rolls" at bounding box center [190, 161] width 83 height 20
click at [198, 200] on div at bounding box center [374, 246] width 534 height 950
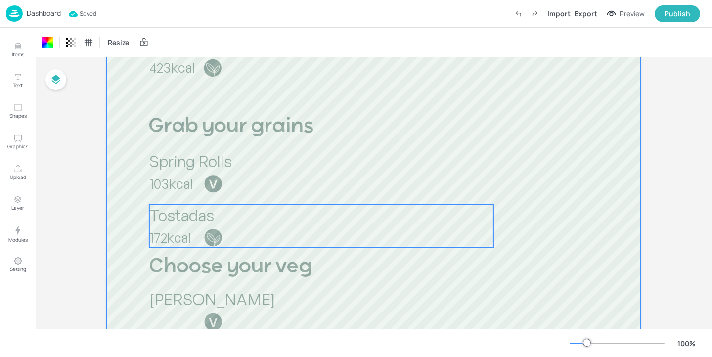
click at [196, 218] on span "Tostadas" at bounding box center [181, 215] width 65 height 20
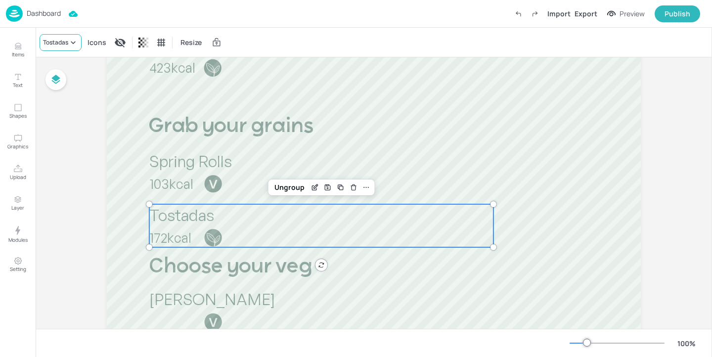
click at [56, 46] on div "Tostadas" at bounding box center [55, 42] width 25 height 9
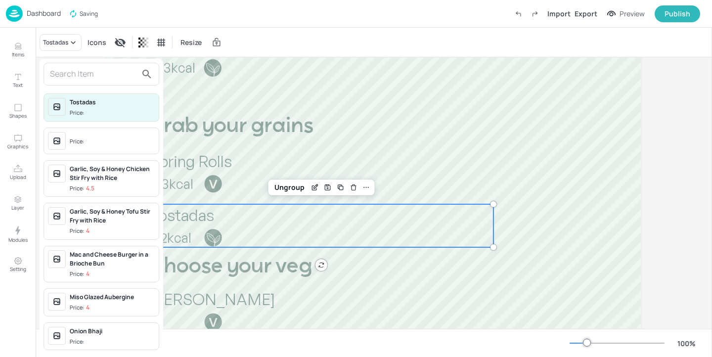
click at [63, 70] on input "text" at bounding box center [93, 74] width 87 height 16
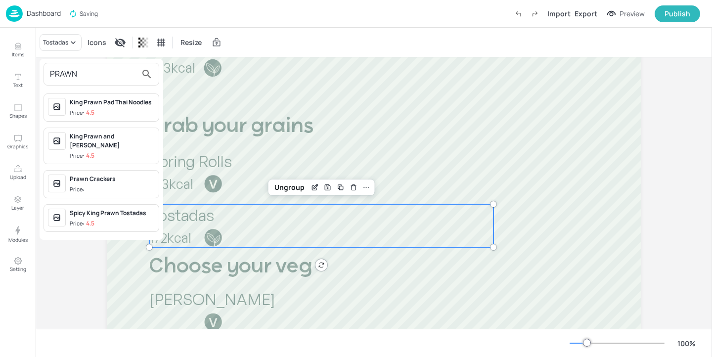
type input "PRAWN"
click at [112, 175] on div "Prawn Crackers" at bounding box center [112, 179] width 85 height 9
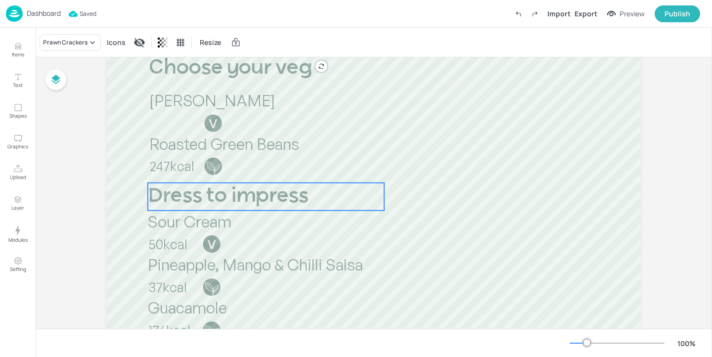
scroll to position [518, 0]
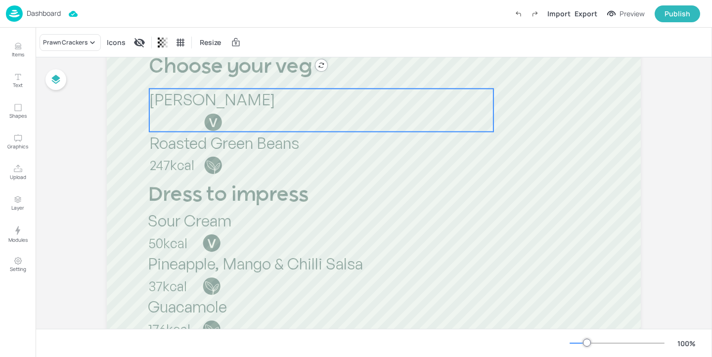
click at [227, 102] on span "[PERSON_NAME]" at bounding box center [212, 100] width 126 height 20
click at [80, 44] on div "[PERSON_NAME]" at bounding box center [67, 42] width 49 height 9
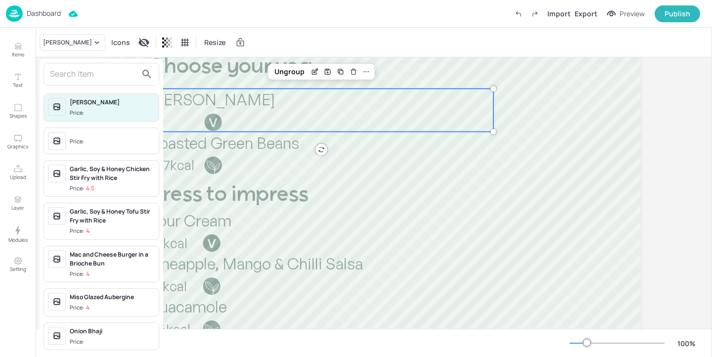
click at [77, 70] on input "text" at bounding box center [93, 74] width 87 height 16
click at [77, 71] on input "text" at bounding box center [93, 74] width 87 height 16
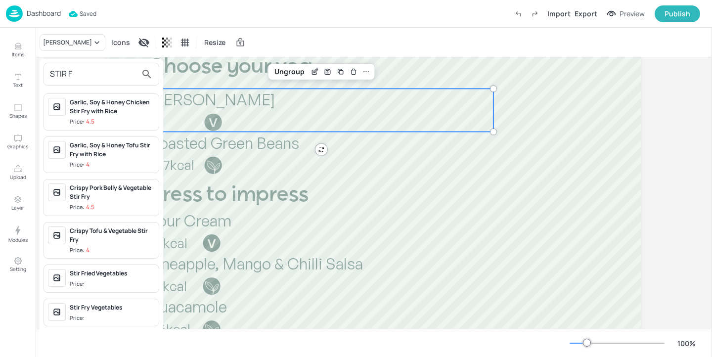
type input "STIR F"
click at [116, 278] on div "Stir Fried Vegetables Price:" at bounding box center [112, 278] width 85 height 19
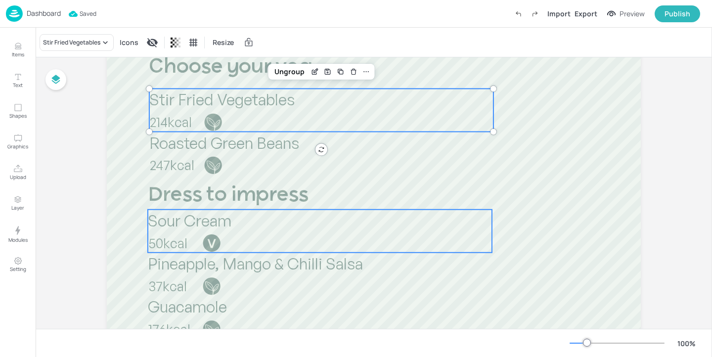
scroll to position [509, 0]
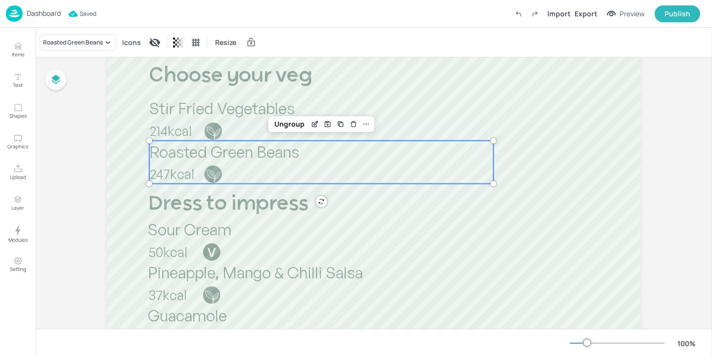
click at [244, 177] on p "247kcal" at bounding box center [218, 174] width 137 height 19
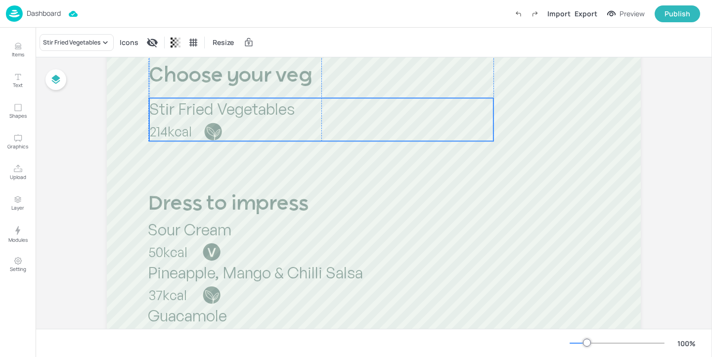
click at [241, 131] on p "214kcal" at bounding box center [218, 131] width 137 height 19
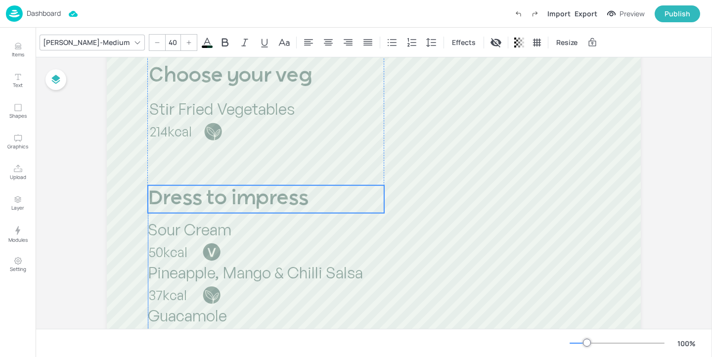
drag, startPoint x: 230, startPoint y: 201, endPoint x: 228, endPoint y: 195, distance: 5.8
click at [228, 195] on span "Dress to impress" at bounding box center [228, 199] width 161 height 20
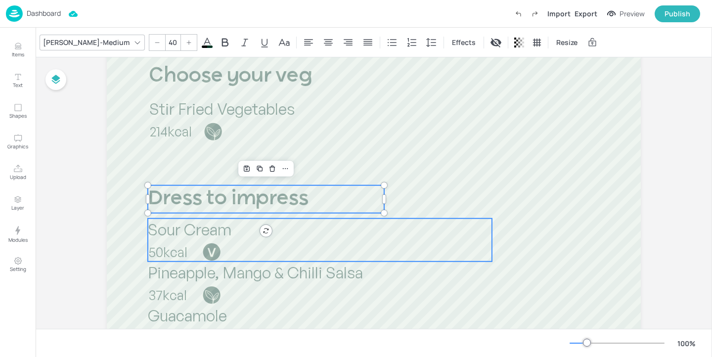
click at [251, 240] on div "Sour Cream 50kcal" at bounding box center [320, 240] width 344 height 43
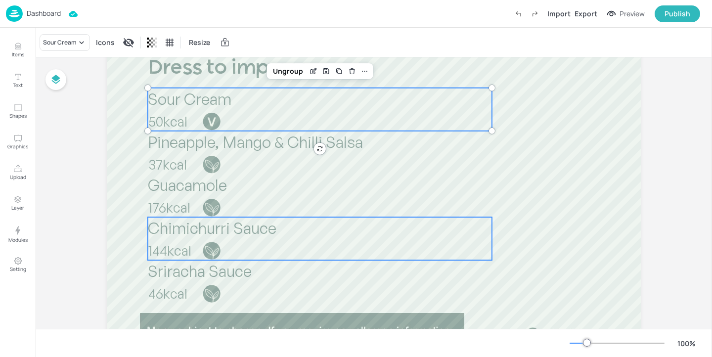
scroll to position [644, 0]
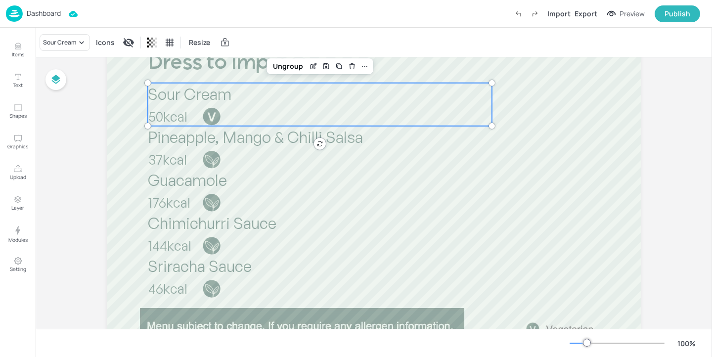
click at [69, 51] on div "Sour Cream Icons Resize" at bounding box center [374, 42] width 677 height 29
click at [69, 49] on div "Sour Cream" at bounding box center [65, 42] width 50 height 17
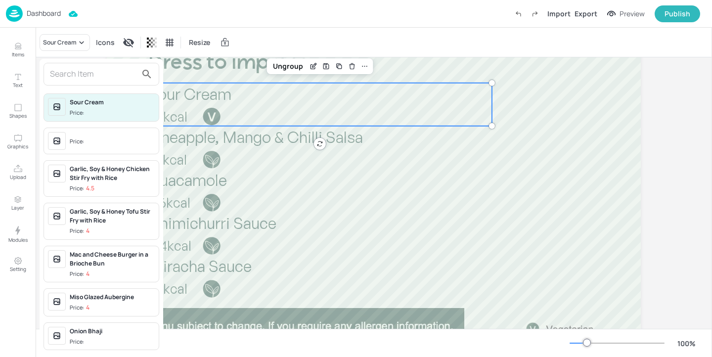
click at [65, 73] on input "text" at bounding box center [93, 74] width 87 height 16
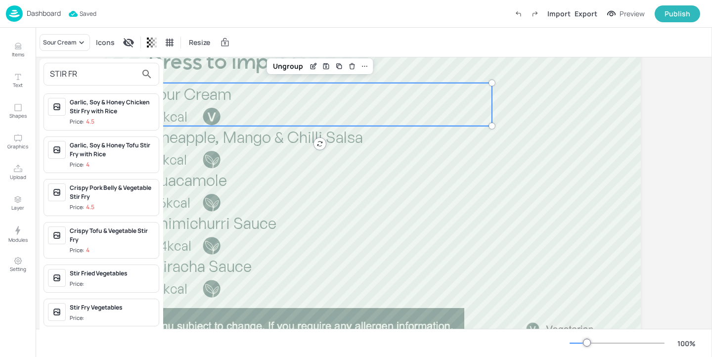
type input "STIR FR"
click at [118, 280] on span "Price:" at bounding box center [112, 284] width 85 height 8
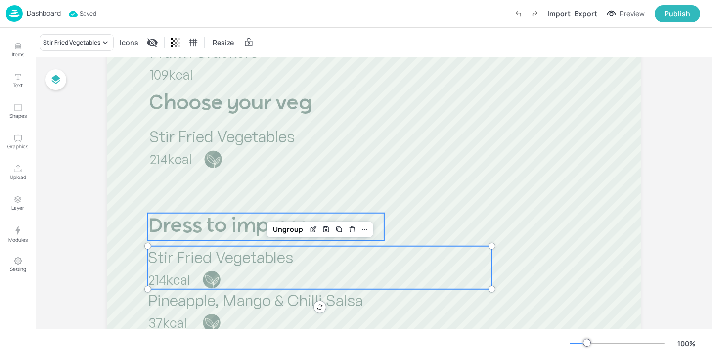
scroll to position [481, 0]
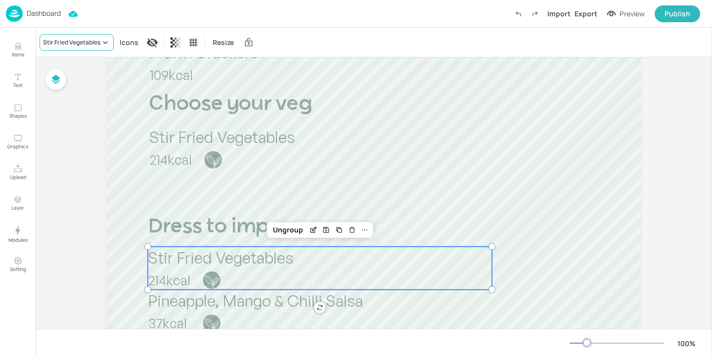
click at [92, 40] on div "Stir Fried Vegetables" at bounding box center [71, 42] width 57 height 9
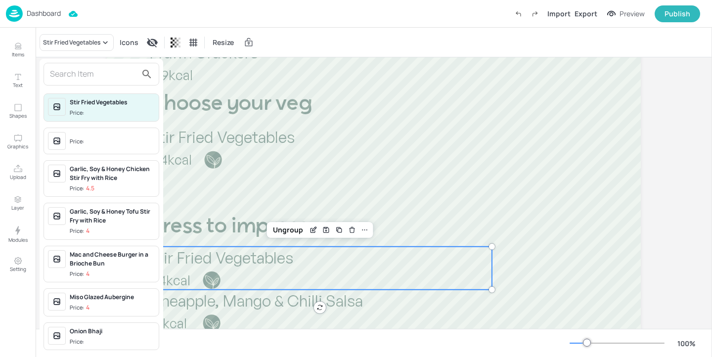
click at [86, 81] on input "text" at bounding box center [93, 74] width 87 height 16
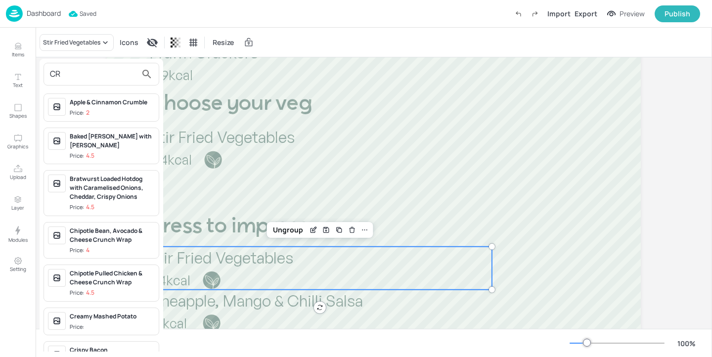
type input "C"
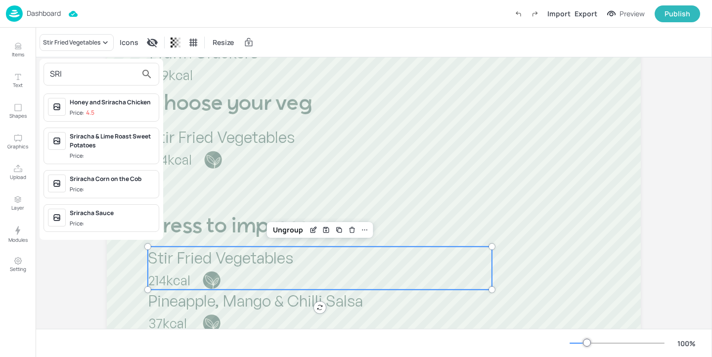
type input "SRI"
click at [130, 216] on div "Sriracha Sauce" at bounding box center [112, 213] width 85 height 9
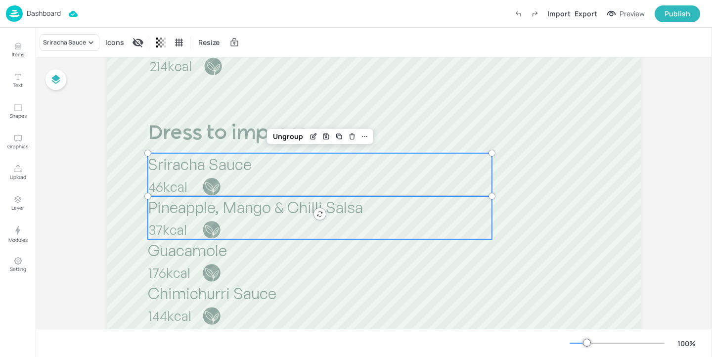
scroll to position [618, 0]
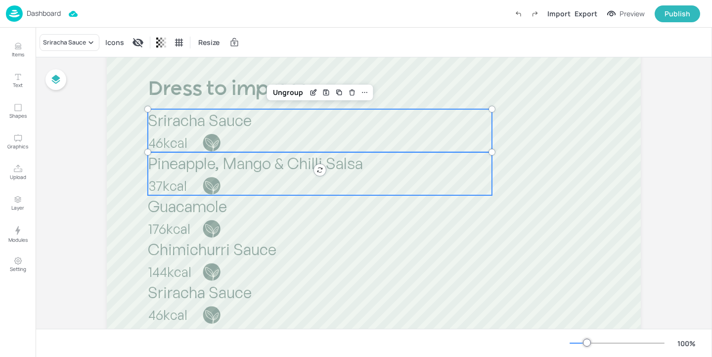
click at [229, 183] on p "37kcal" at bounding box center [216, 186] width 137 height 19
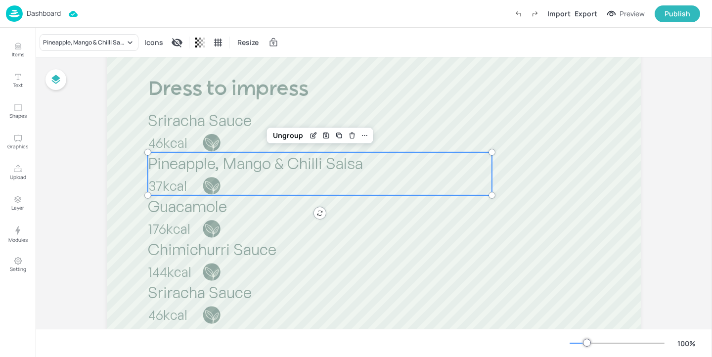
click at [89, 30] on div "Pineapple, Mango & Chilli Salsa Icons Resize" at bounding box center [374, 42] width 677 height 29
click at [88, 39] on div "Pineapple, Mango & Chilli Salsa" at bounding box center [84, 42] width 82 height 9
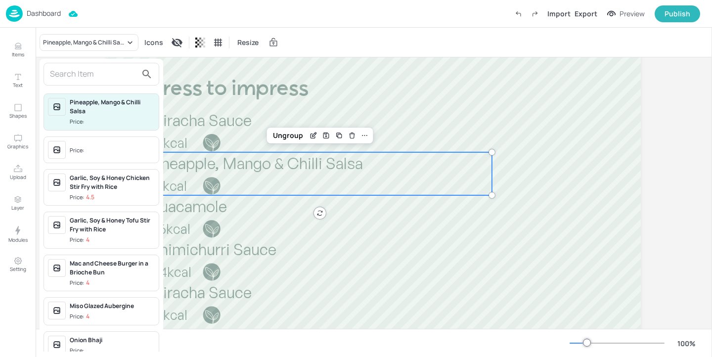
click at [83, 71] on input "text" at bounding box center [93, 74] width 87 height 16
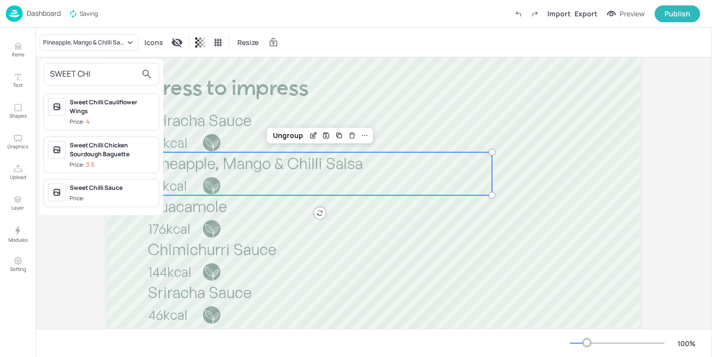
type input "SWEET CHI"
click at [108, 197] on span "Price:" at bounding box center [112, 198] width 85 height 8
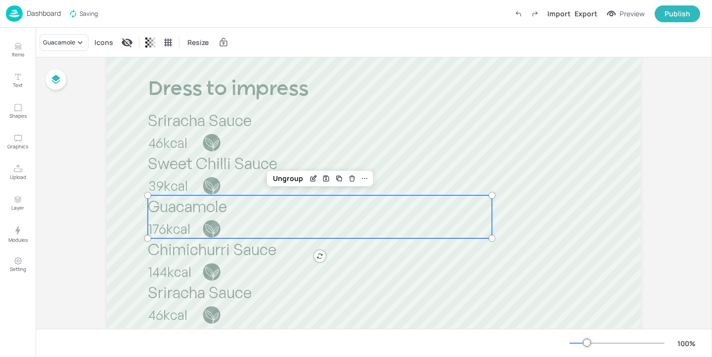
click at [214, 212] on span "Guacamole" at bounding box center [187, 206] width 79 height 20
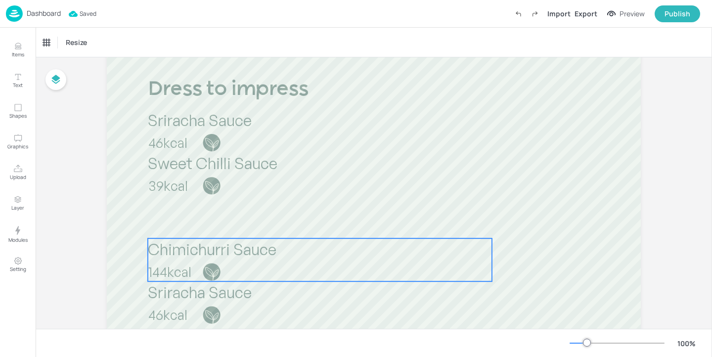
click at [247, 244] on span "Chimichurri Sauce" at bounding box center [212, 249] width 129 height 20
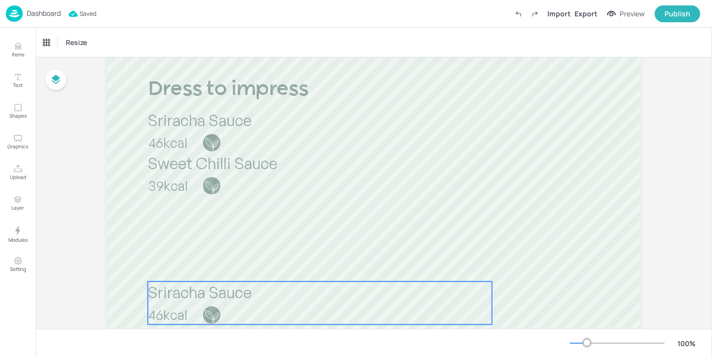
click at [224, 296] on span "Sriracha Sauce" at bounding box center [200, 292] width 104 height 20
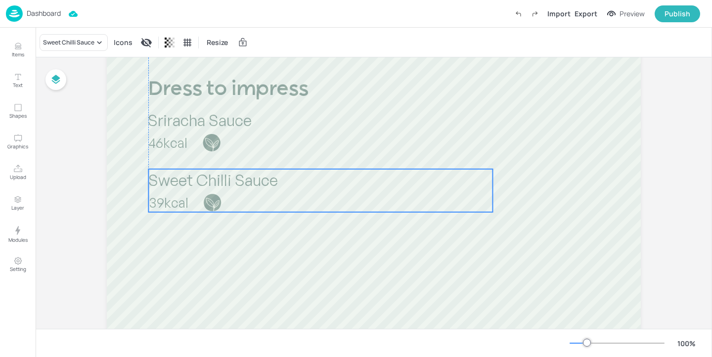
drag, startPoint x: 235, startPoint y: 176, endPoint x: 234, endPoint y: 192, distance: 16.4
click at [234, 193] on p "39kcal" at bounding box center [217, 202] width 137 height 19
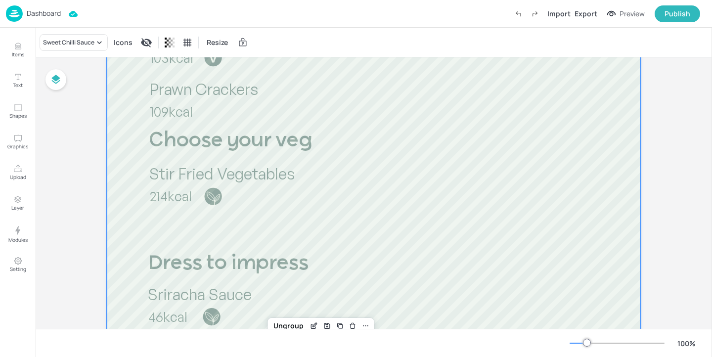
scroll to position [445, 0]
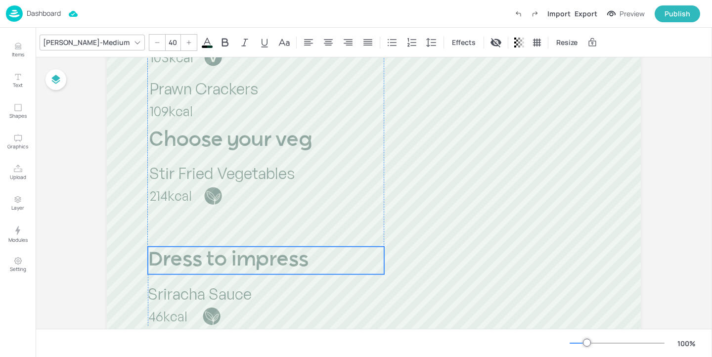
click at [218, 257] on span "Dress to impress" at bounding box center [228, 260] width 161 height 20
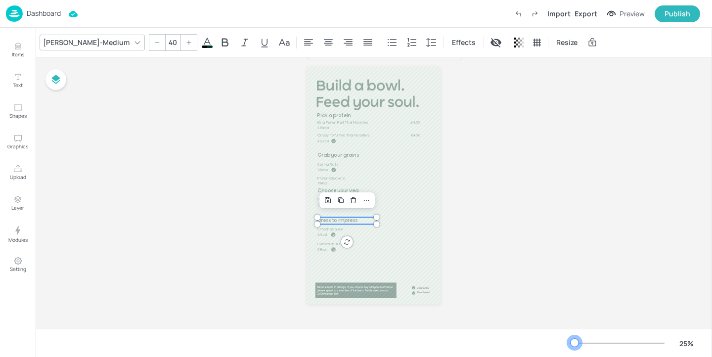
scroll to position [0, 0]
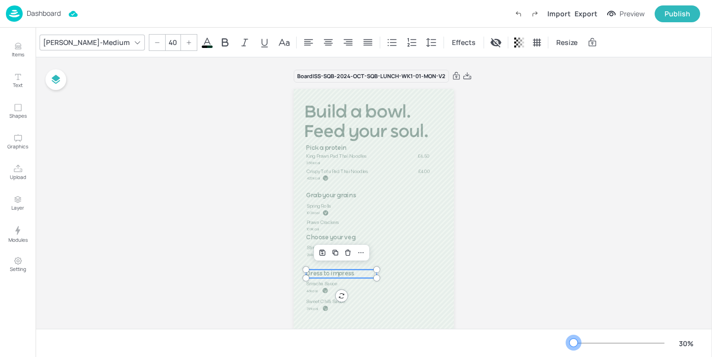
drag, startPoint x: 589, startPoint y: 343, endPoint x: 574, endPoint y: 343, distance: 15.3
click at [574, 343] on div at bounding box center [574, 343] width 8 height 8
click at [397, 210] on div "Spring Rolls 103kcal" at bounding box center [358, 209] width 103 height 13
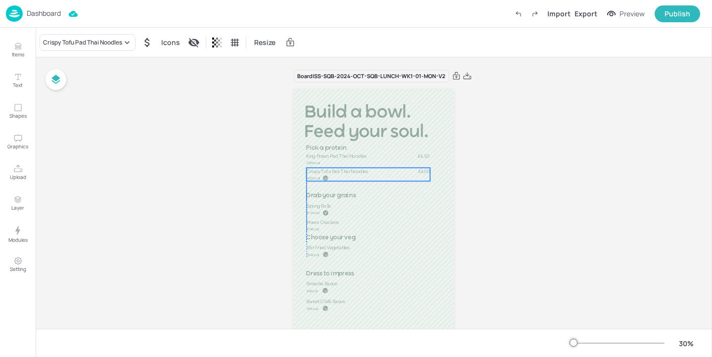
click at [335, 173] on span "Crispy Tofu Pad Thai Noodles" at bounding box center [338, 171] width 62 height 6
click at [335, 196] on span "Grab your grains" at bounding box center [330, 196] width 49 height 6
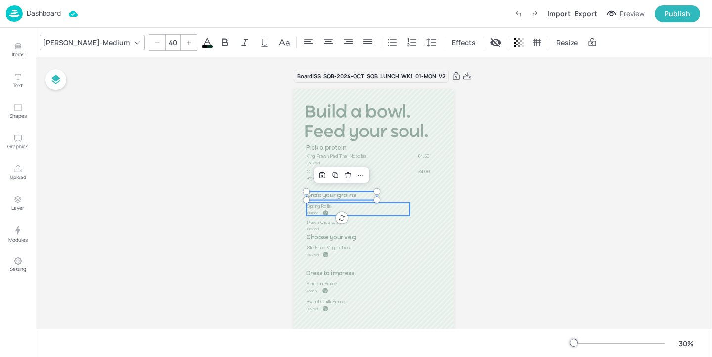
click at [334, 207] on p "Spring Rolls" at bounding box center [358, 206] width 103 height 6
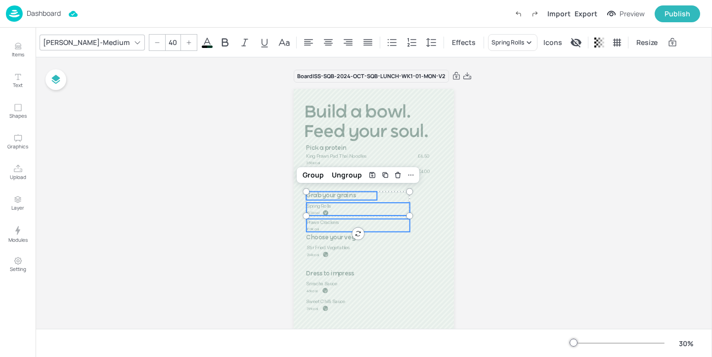
click at [330, 231] on p "109kcal" at bounding box center [327, 228] width 41 height 5
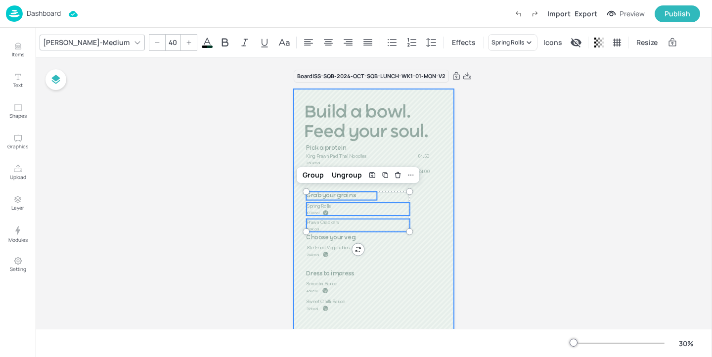
click at [330, 243] on div at bounding box center [374, 231] width 160 height 285
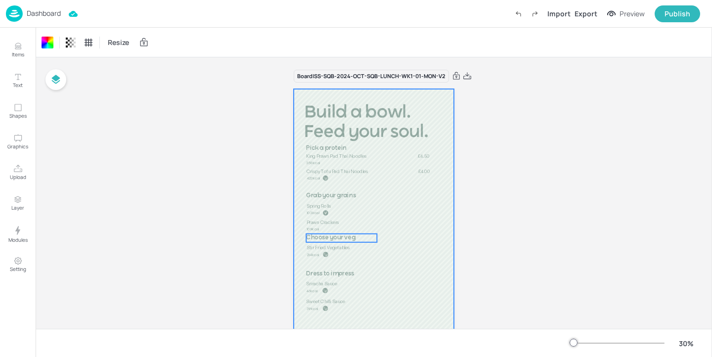
click at [330, 240] on span "Choose your veg" at bounding box center [330, 238] width 49 height 6
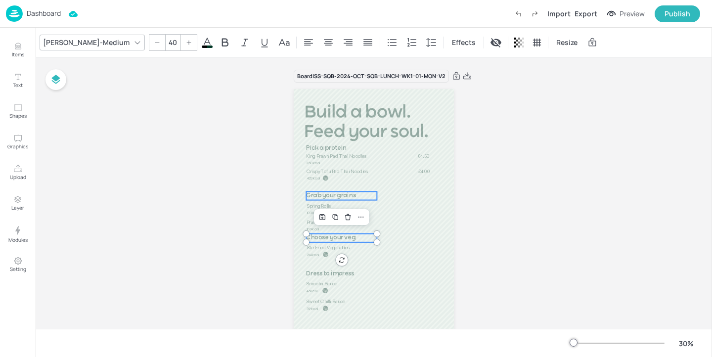
type input "40"
click at [331, 195] on span "Grab your grains" at bounding box center [330, 196] width 49 height 6
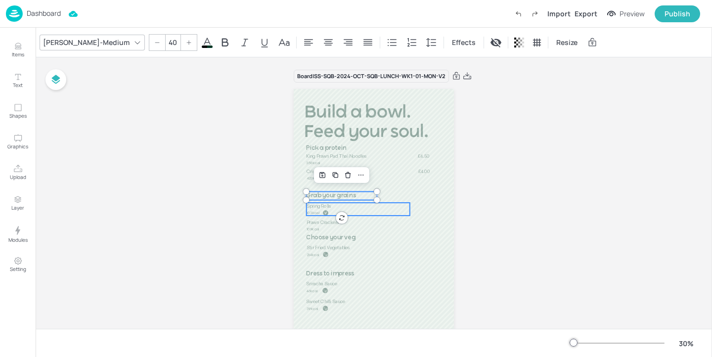
click at [331, 208] on p "Spring Rolls" at bounding box center [358, 206] width 103 height 6
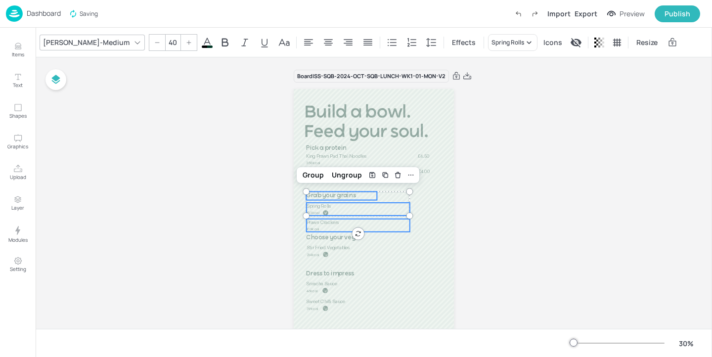
click at [321, 222] on span "Prawn Crackers" at bounding box center [323, 222] width 33 height 6
click at [321, 237] on span "Choose your veg" at bounding box center [330, 238] width 49 height 6
click at [321, 245] on span "Stir Fried Vegetables" at bounding box center [329, 248] width 44 height 6
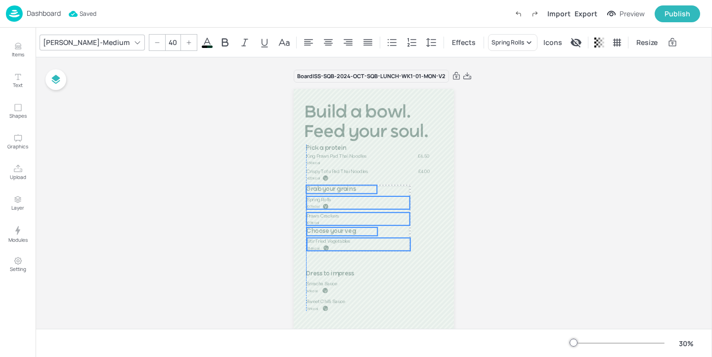
drag, startPoint x: 329, startPoint y: 256, endPoint x: 328, endPoint y: 249, distance: 6.6
click at [328, 249] on p "214kcal" at bounding box center [327, 247] width 41 height 5
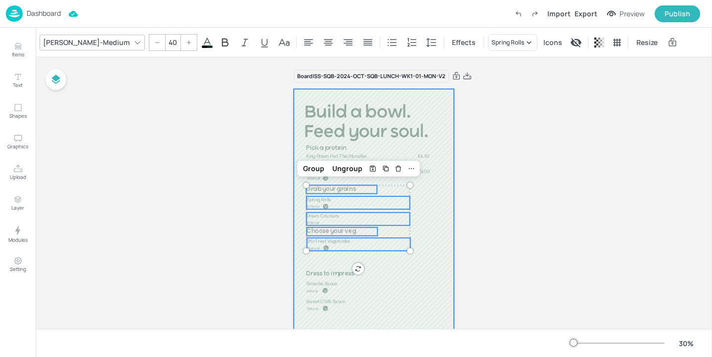
click at [325, 269] on div at bounding box center [374, 231] width 160 height 285
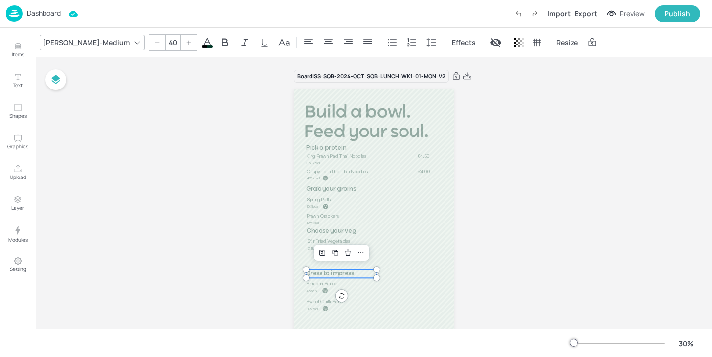
click at [325, 272] on span "Dress to impress" at bounding box center [330, 274] width 48 height 6
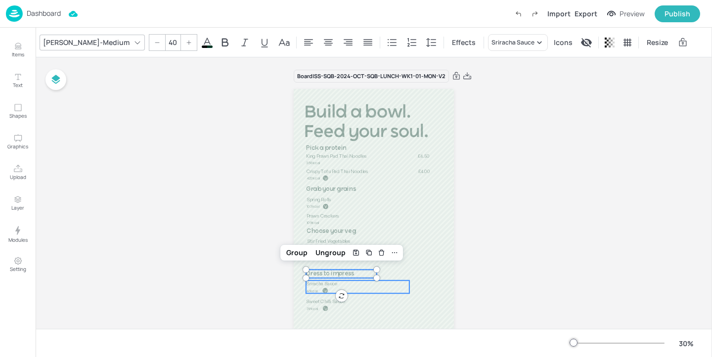
click at [323, 287] on div "Sriracha Sauce 46kcal" at bounding box center [357, 286] width 103 height 13
click at [323, 304] on span "Sweet Chilli Sauce" at bounding box center [325, 302] width 39 height 6
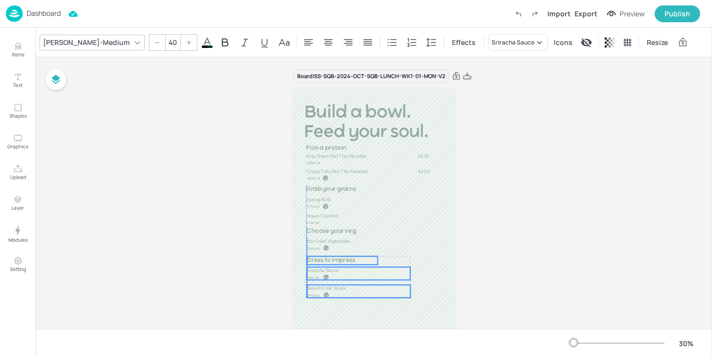
drag, startPoint x: 323, startPoint y: 304, endPoint x: 322, endPoint y: 290, distance: 13.9
click at [322, 290] on span "Sweet Chilli Sauce" at bounding box center [326, 288] width 39 height 6
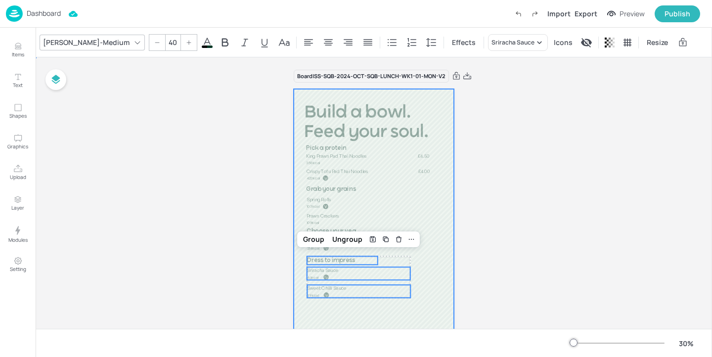
click at [420, 292] on div at bounding box center [374, 231] width 160 height 285
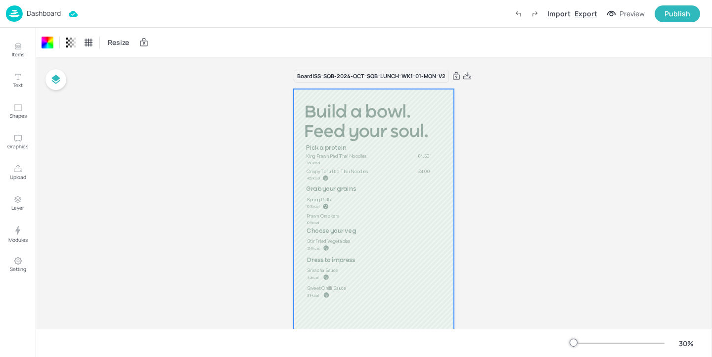
click at [585, 12] on div "Export" at bounding box center [586, 13] width 23 height 10
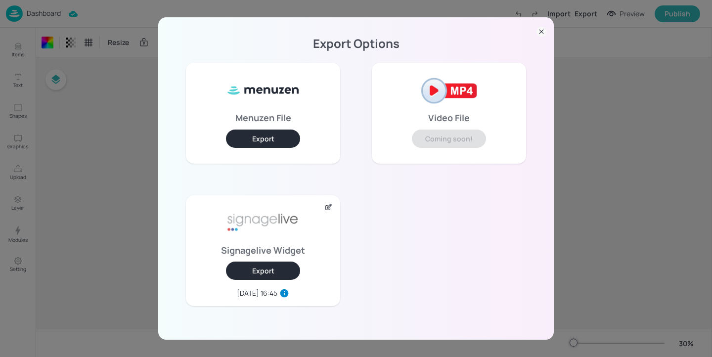
click at [267, 271] on button "Export" at bounding box center [263, 271] width 74 height 18
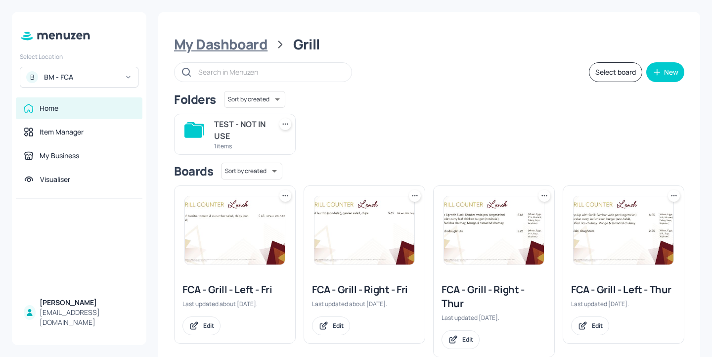
click at [242, 52] on div "My Dashboard" at bounding box center [220, 45] width 93 height 18
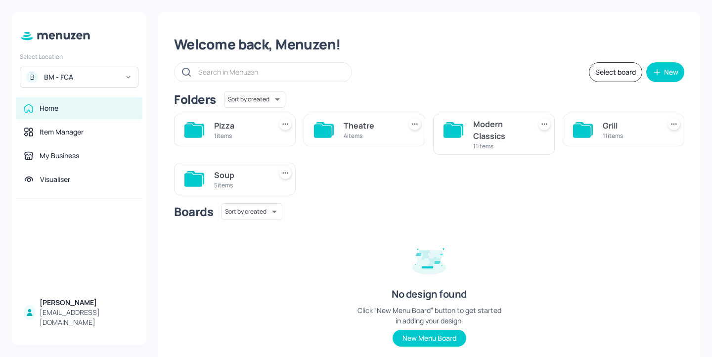
click at [361, 134] on div "4 items" at bounding box center [370, 136] width 53 height 8
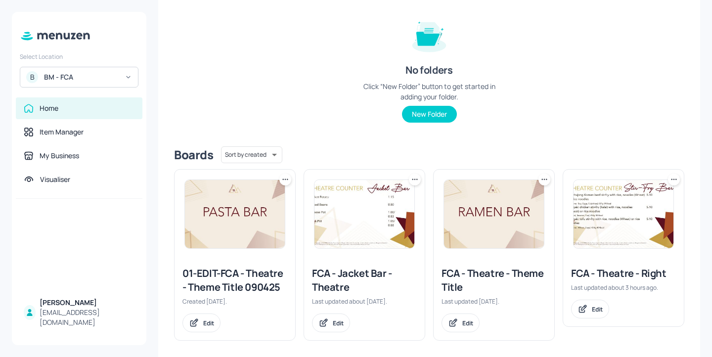
scroll to position [119, 0]
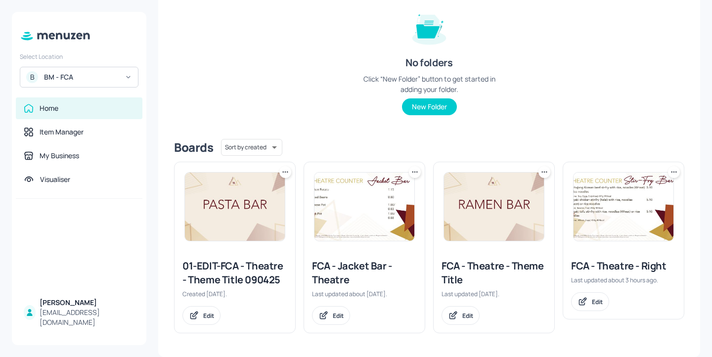
click at [634, 265] on div "FCA - Theatre - Right" at bounding box center [623, 266] width 105 height 14
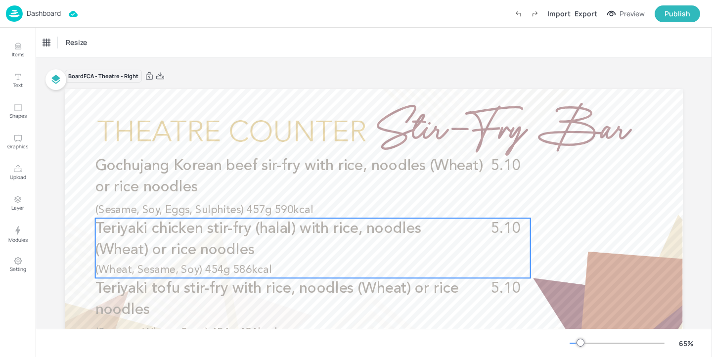
scroll to position [41, 0]
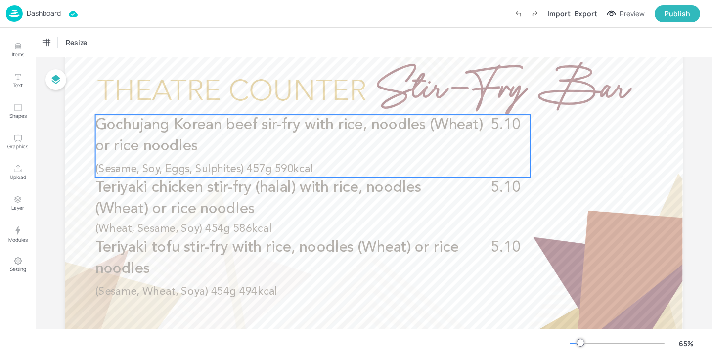
click at [376, 160] on div "Gochujang Korean beef sir-fry with rice, noodles (Wheat) or rice noodles 5.10 (…" at bounding box center [312, 146] width 435 height 62
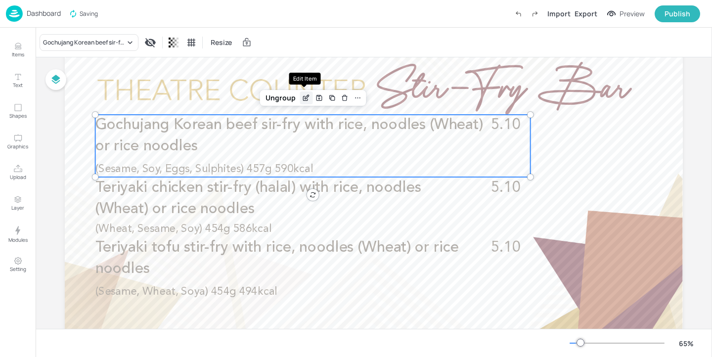
click at [302, 98] on icon "Edit Item" at bounding box center [306, 98] width 8 height 8
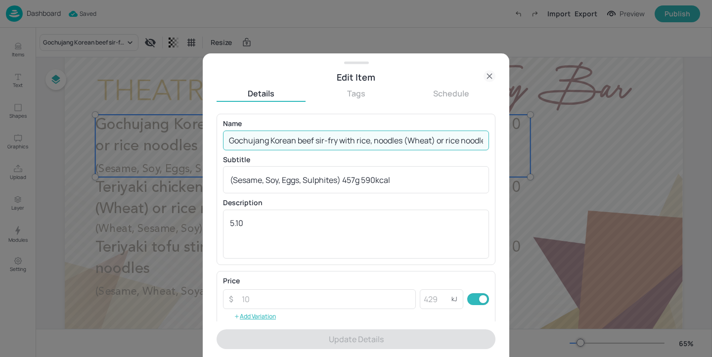
scroll to position [0, 10]
drag, startPoint x: 361, startPoint y: 143, endPoint x: 506, endPoint y: 143, distance: 145.4
click at [506, 143] on div "Edit Item Details Tags Schedule Name Gochujang Korean beef sir-fry with rice, n…" at bounding box center [356, 205] width 307 height 304
click at [480, 139] on input "Gochujang Korean beef sir-fry with rice, noodles (Wheat) or rice noodles" at bounding box center [356, 141] width 266 height 20
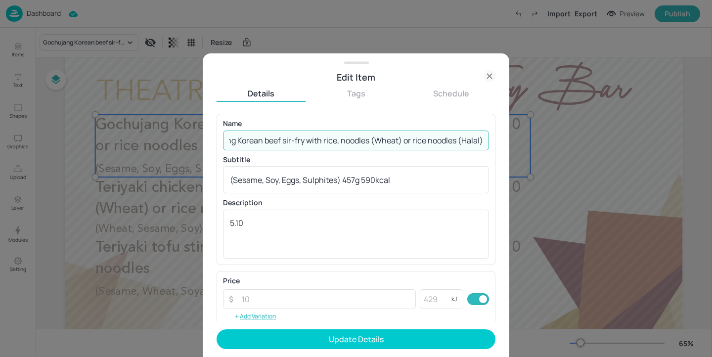
scroll to position [0, 37]
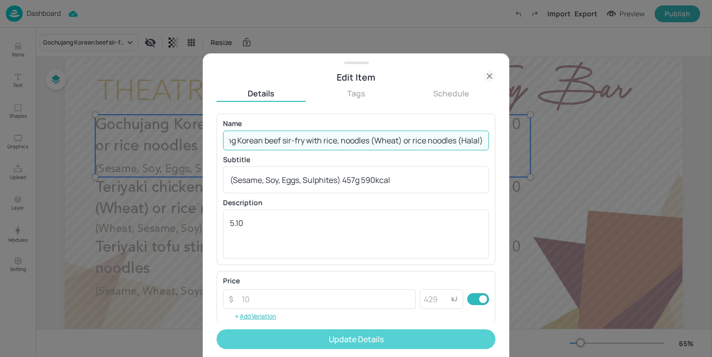
type input "Gochujang Korean beef sir-fry with rice, noodles (Wheat) or rice noodles (Halal)"
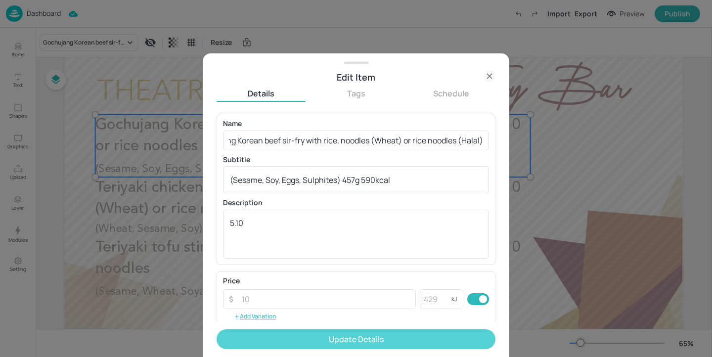
scroll to position [0, 0]
click at [359, 333] on button "Update Details" at bounding box center [356, 339] width 279 height 20
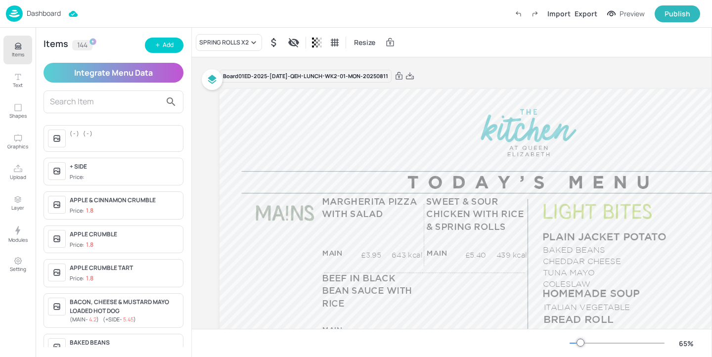
scroll to position [112, 0]
